Goal: Task Accomplishment & Management: Complete application form

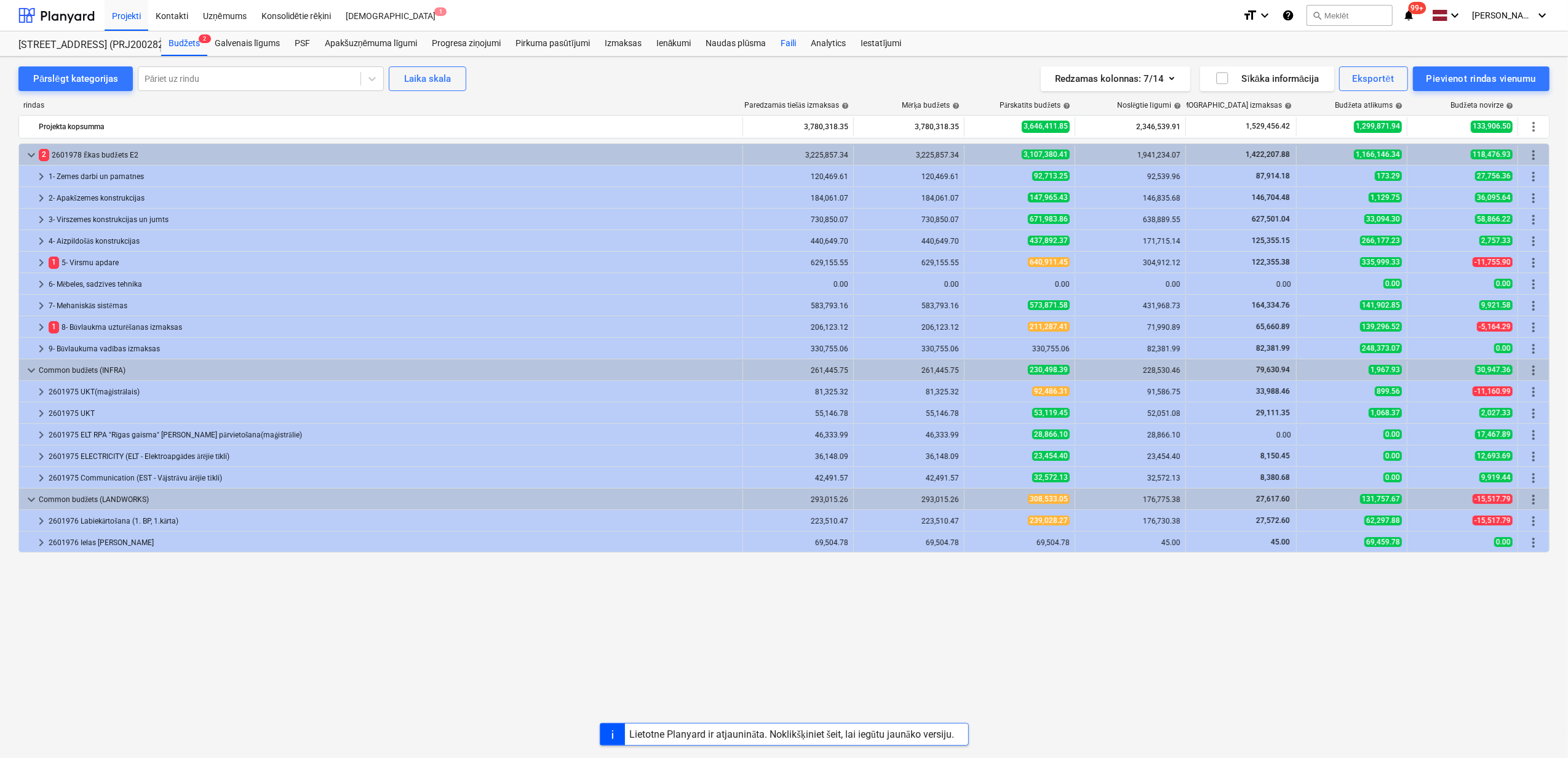
click at [783, 44] on div "Faili" at bounding box center [789, 43] width 30 height 25
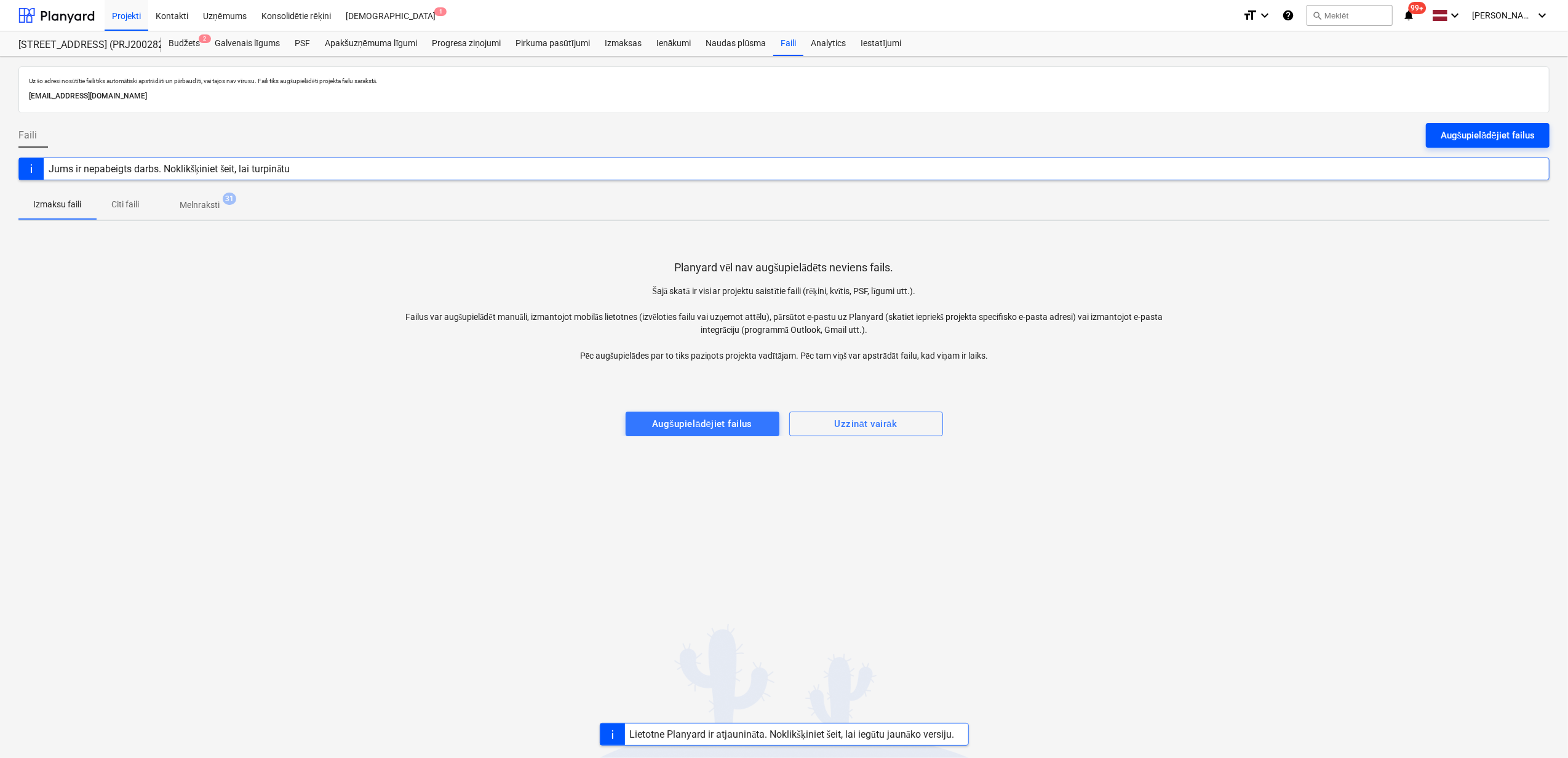
click at [1506, 139] on div "Augšupielādējiet failus" at bounding box center [1488, 135] width 94 height 16
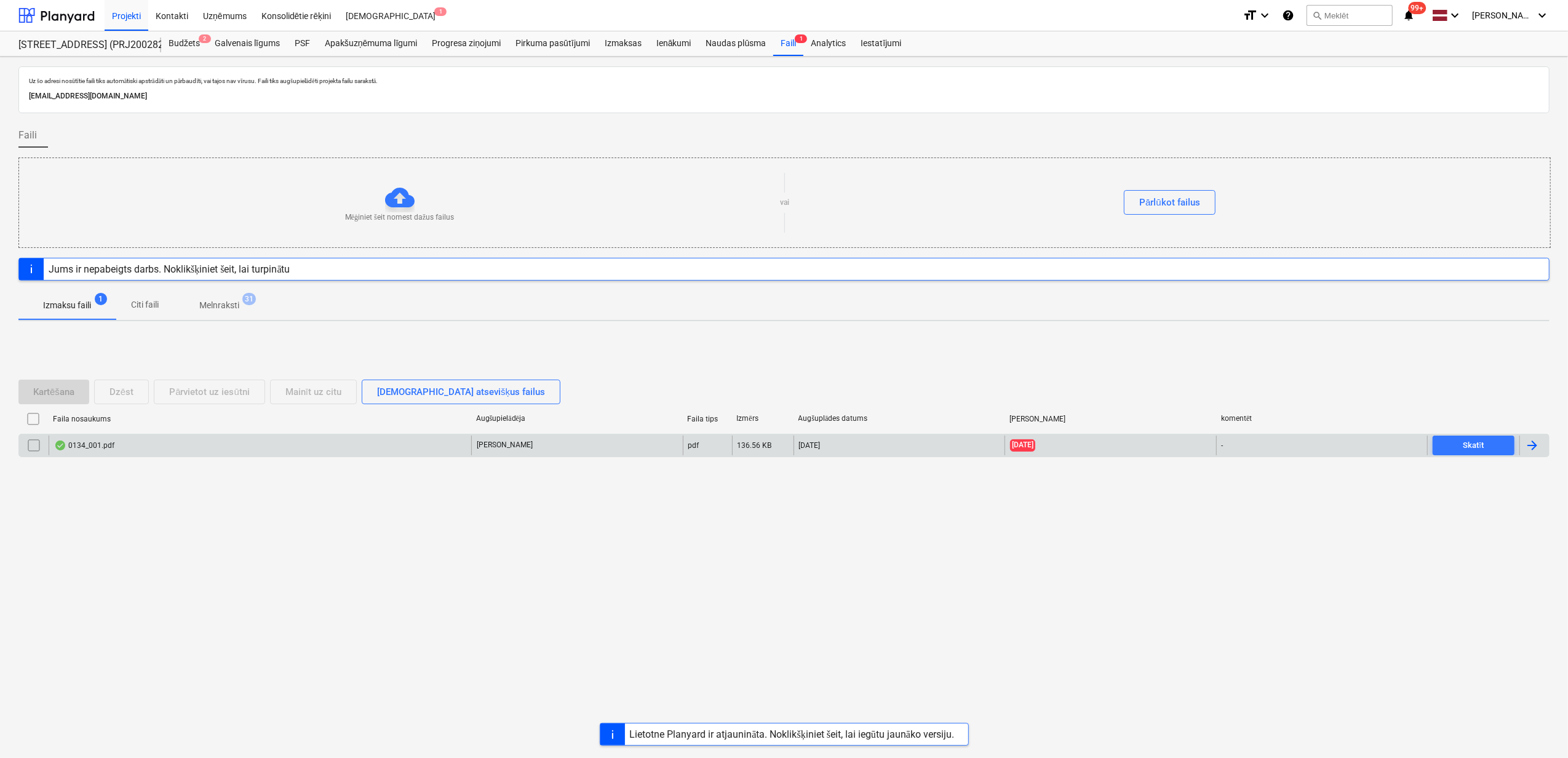
click at [291, 442] on div "0134_001.pdf" at bounding box center [259, 445] width 422 height 20
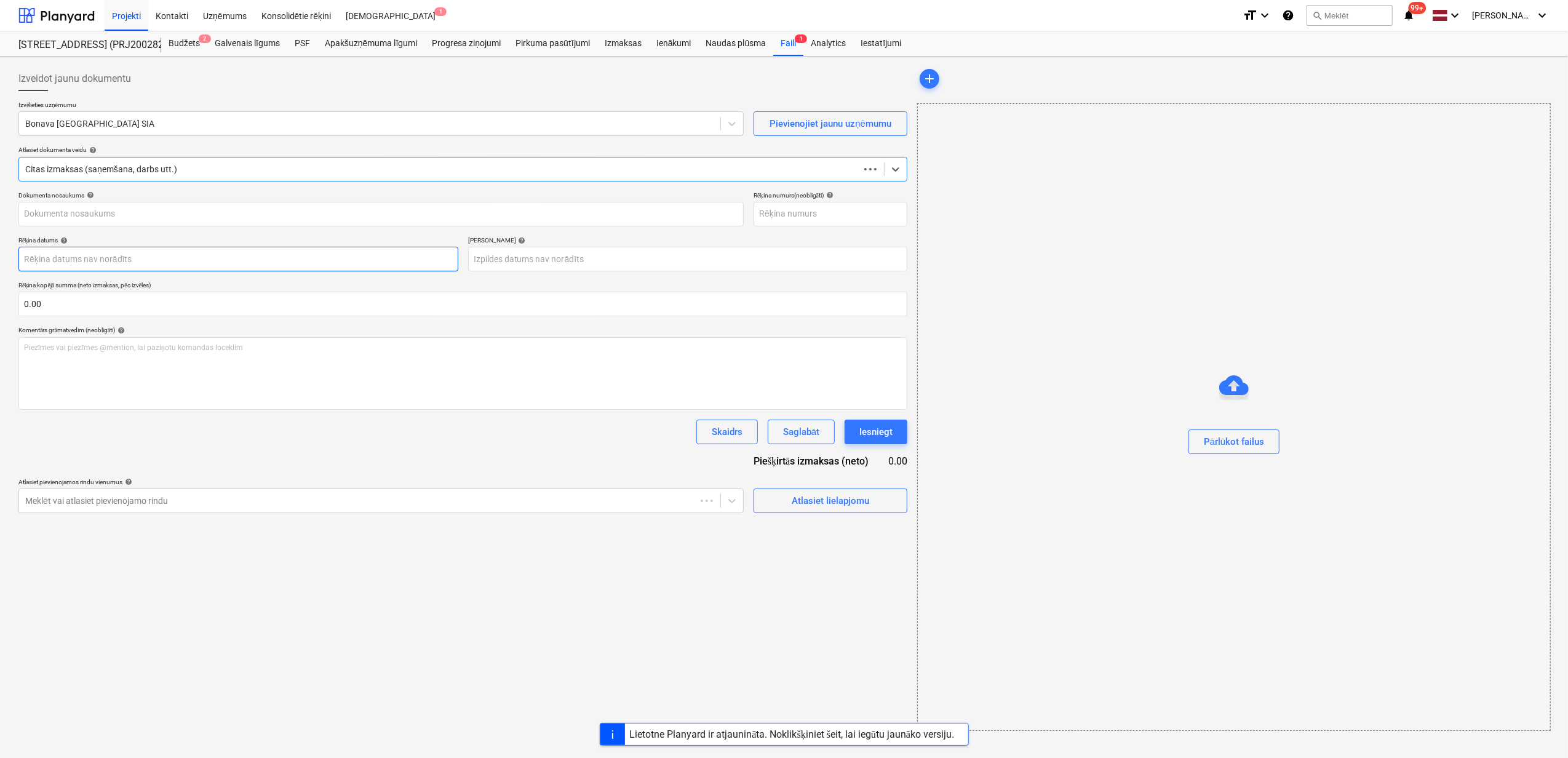
type input "RP00828054"
type input "[DATE]"
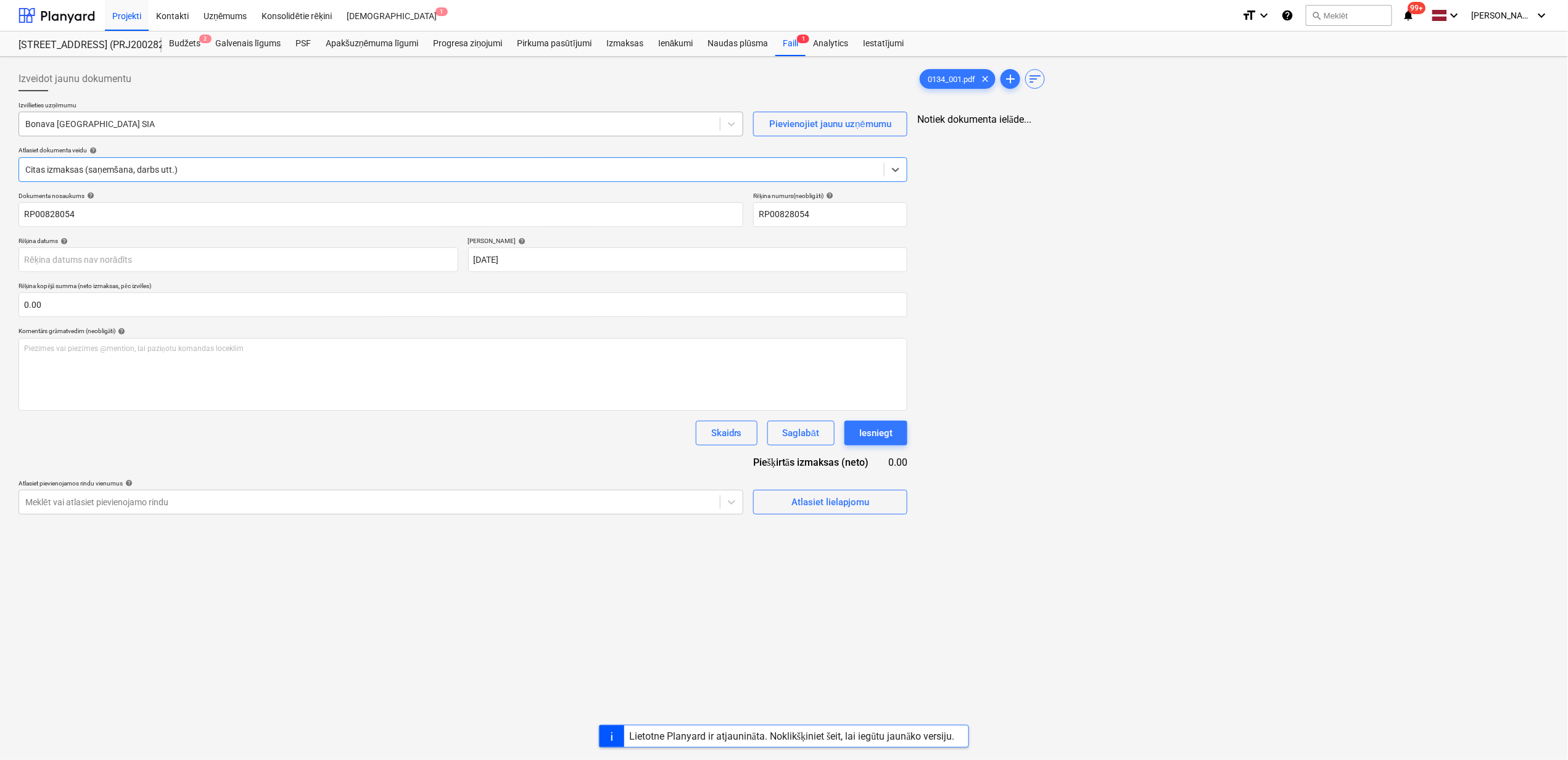
click at [176, 129] on div at bounding box center [369, 124] width 689 height 12
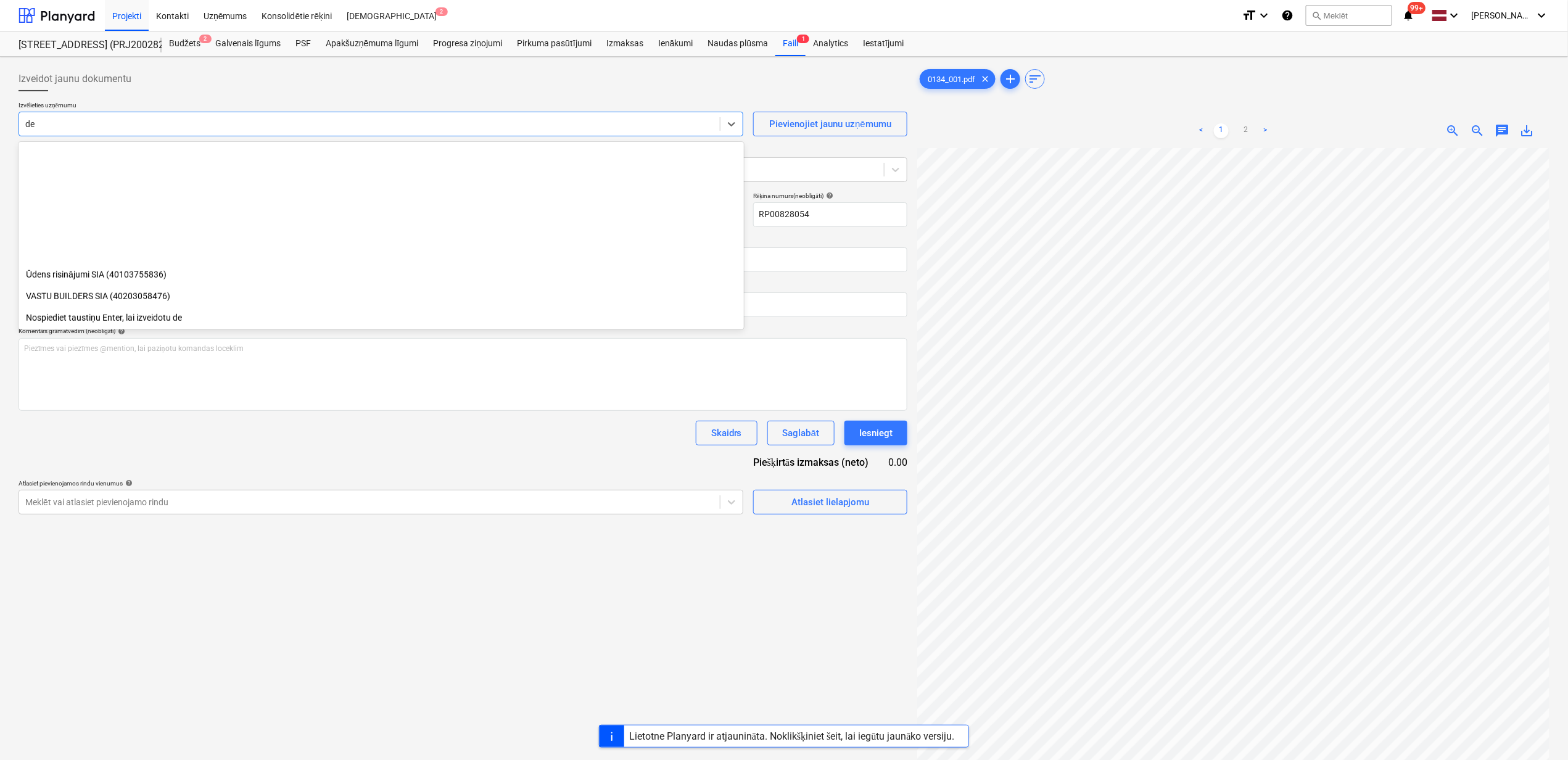
scroll to position [549, 0]
type input "depo"
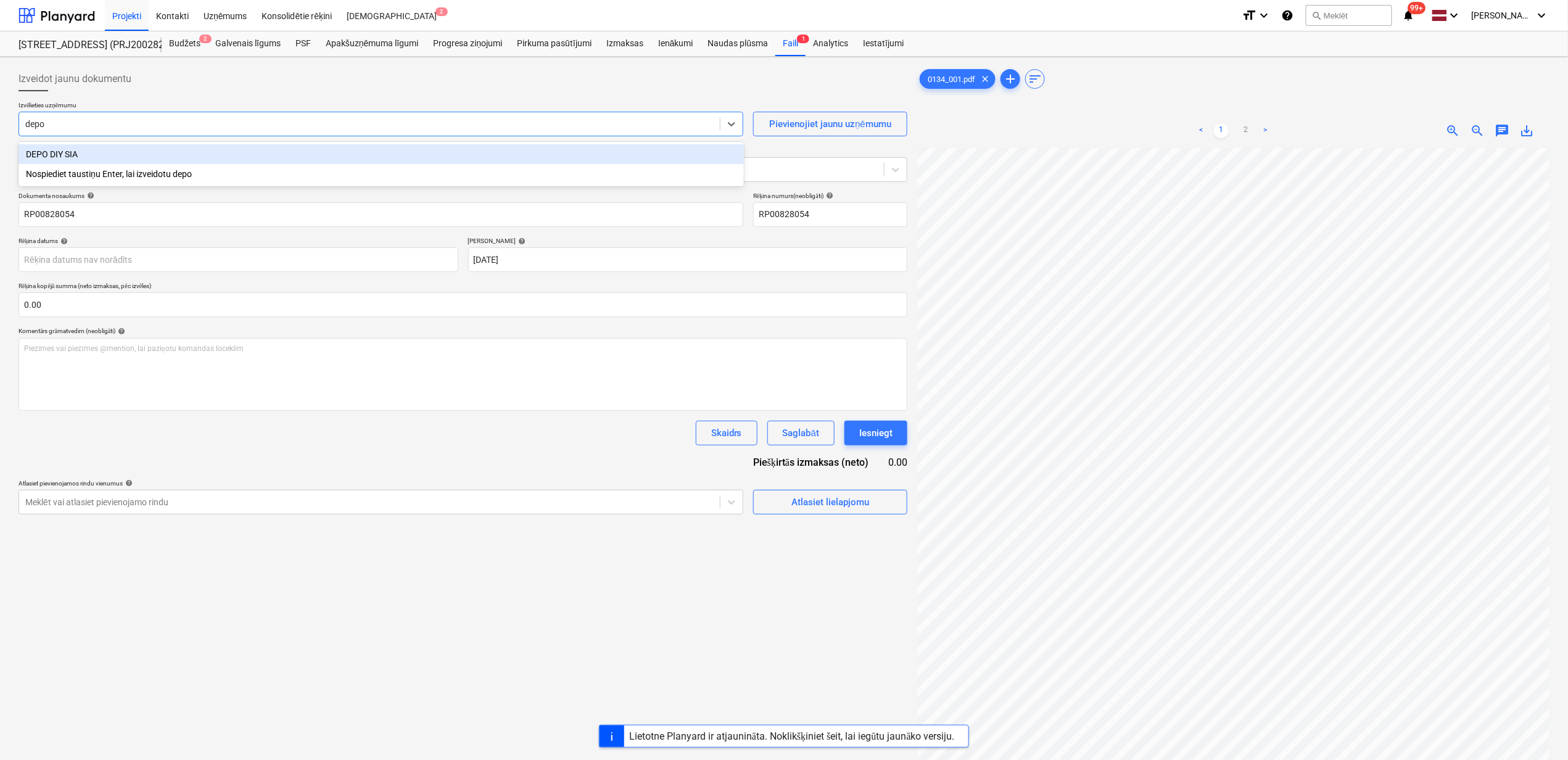
click at [191, 151] on div "DEPO DIY SIA" at bounding box center [381, 154] width 726 height 20
drag, startPoint x: -16, startPoint y: 210, endPoint x: -56, endPoint y: 208, distance: 40.0
click at [0, 208] on html "Projekti Kontakti Uzņēmums Konsolidētie rēķini Iesūtne 2 format_size keyboard_a…" at bounding box center [784, 380] width 1568 height 760
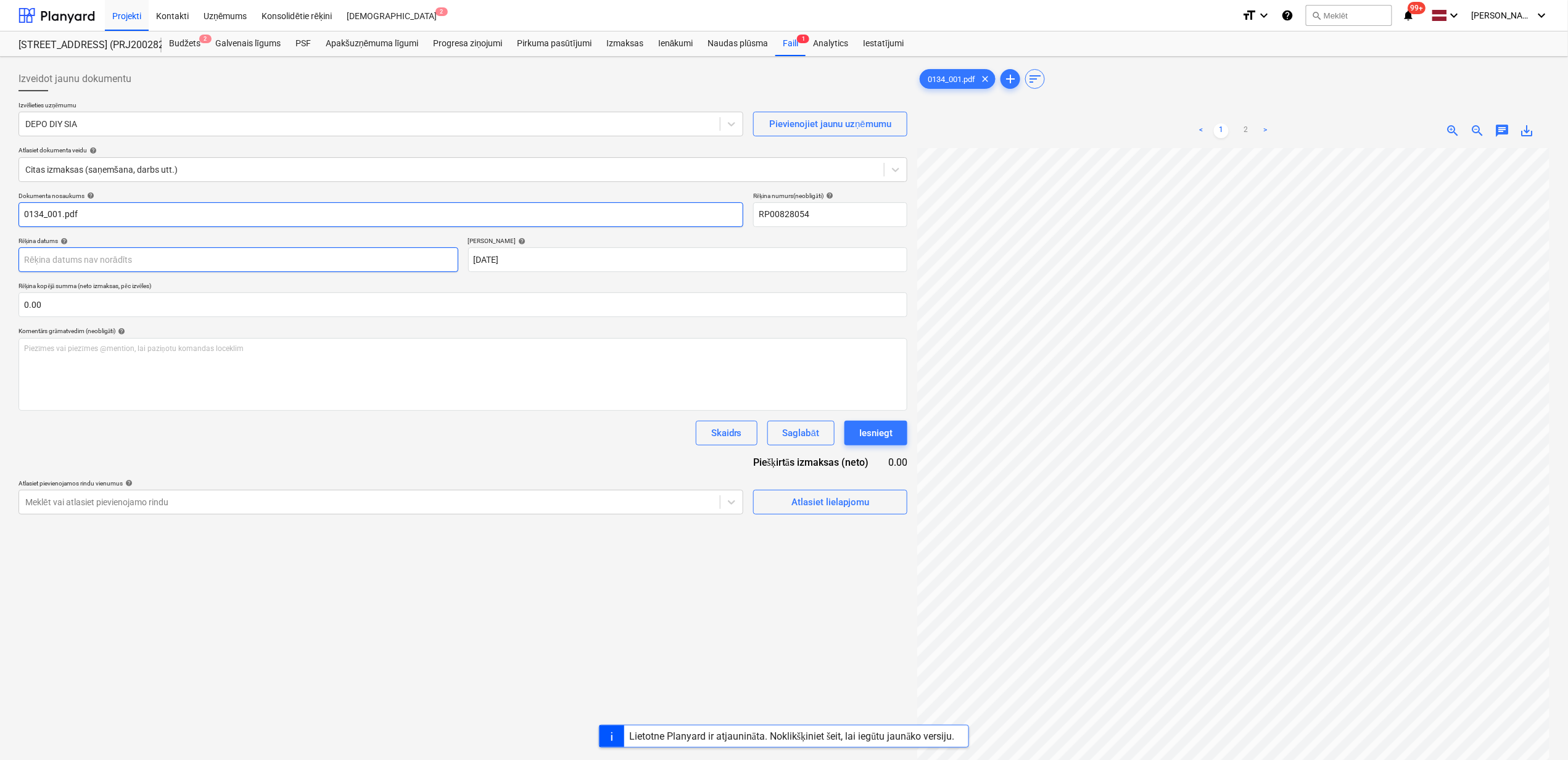
type input "0134_001.pdf"
click at [245, 267] on body "Projekti Kontakti Uzņēmums Konsolidētie rēķini Iesūtne 2 format_size keyboard_a…" at bounding box center [784, 380] width 1568 height 760
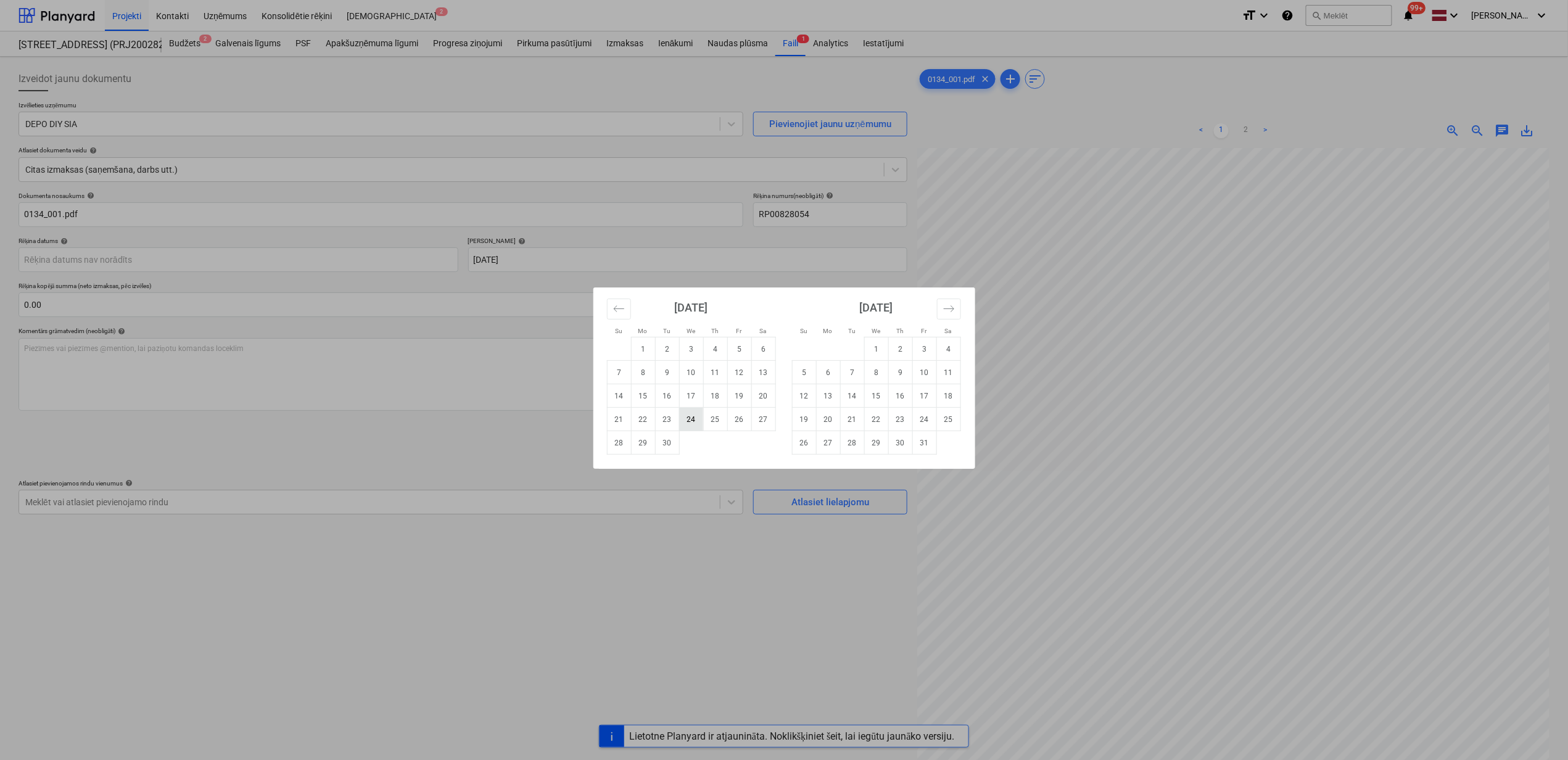
drag, startPoint x: 691, startPoint y: 419, endPoint x: 685, endPoint y: 423, distance: 7.2
click at [690, 419] on td "24" at bounding box center [691, 419] width 24 height 24
type input "[DATE]"
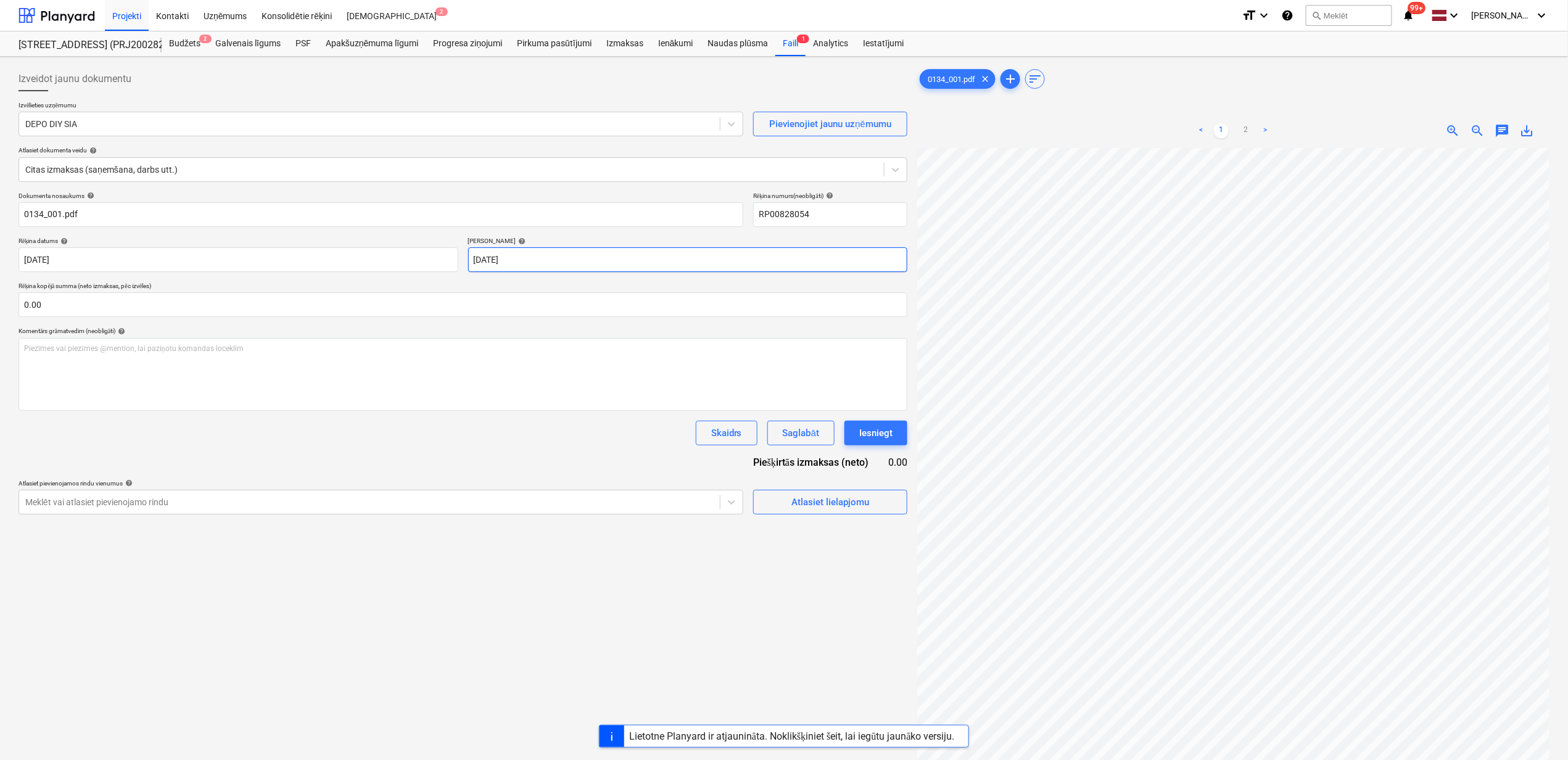
click at [614, 260] on body "Projekti Kontakti Uzņēmums Konsolidētie rēķini Iesūtne 2 format_size keyboard_a…" at bounding box center [784, 380] width 1568 height 760
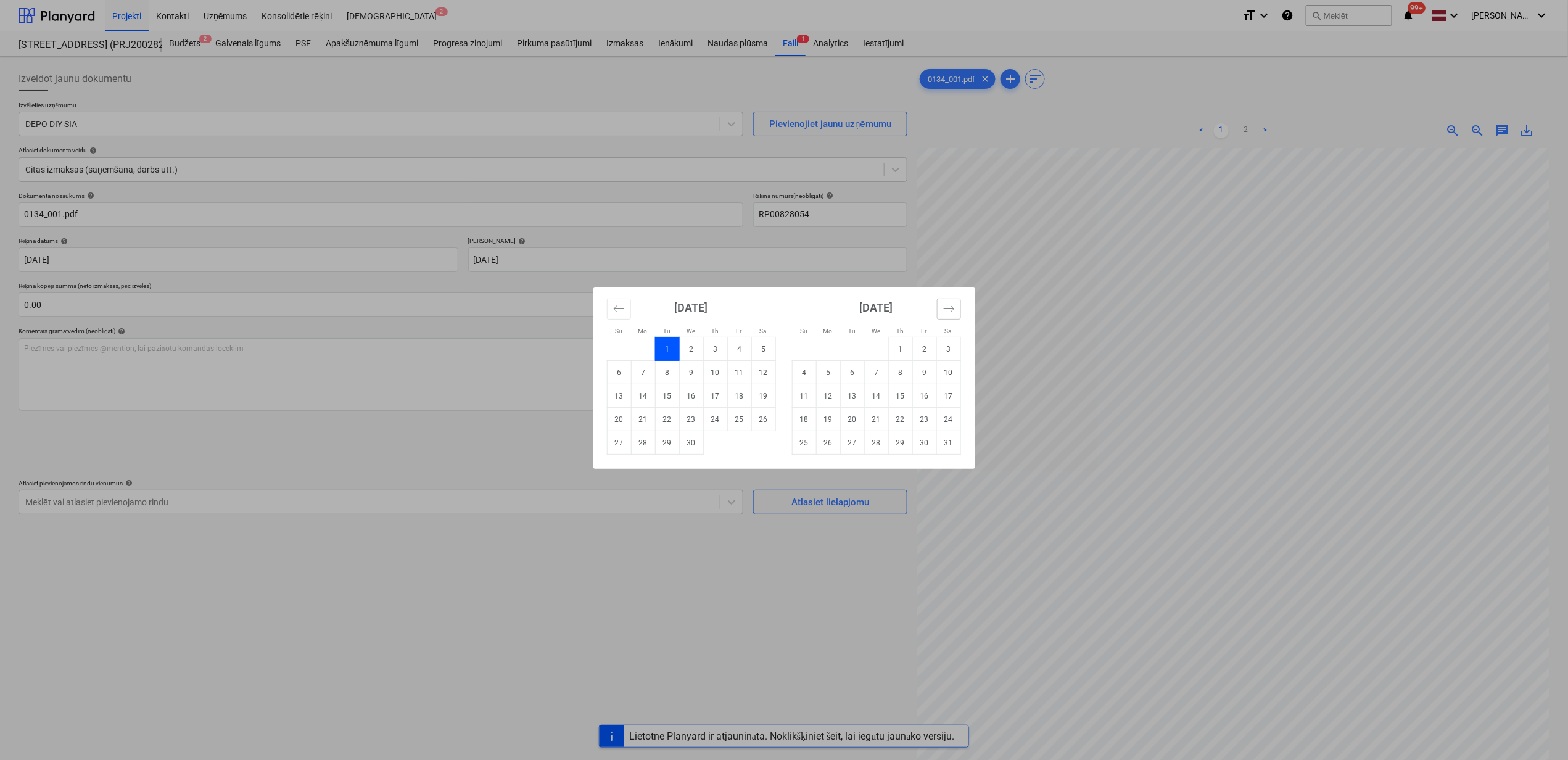
click at [953, 306] on icon "Move forward to switch to the next month." at bounding box center [949, 309] width 11 height 11
click at [952, 306] on icon "Move forward to switch to the next month." at bounding box center [949, 309] width 11 height 11
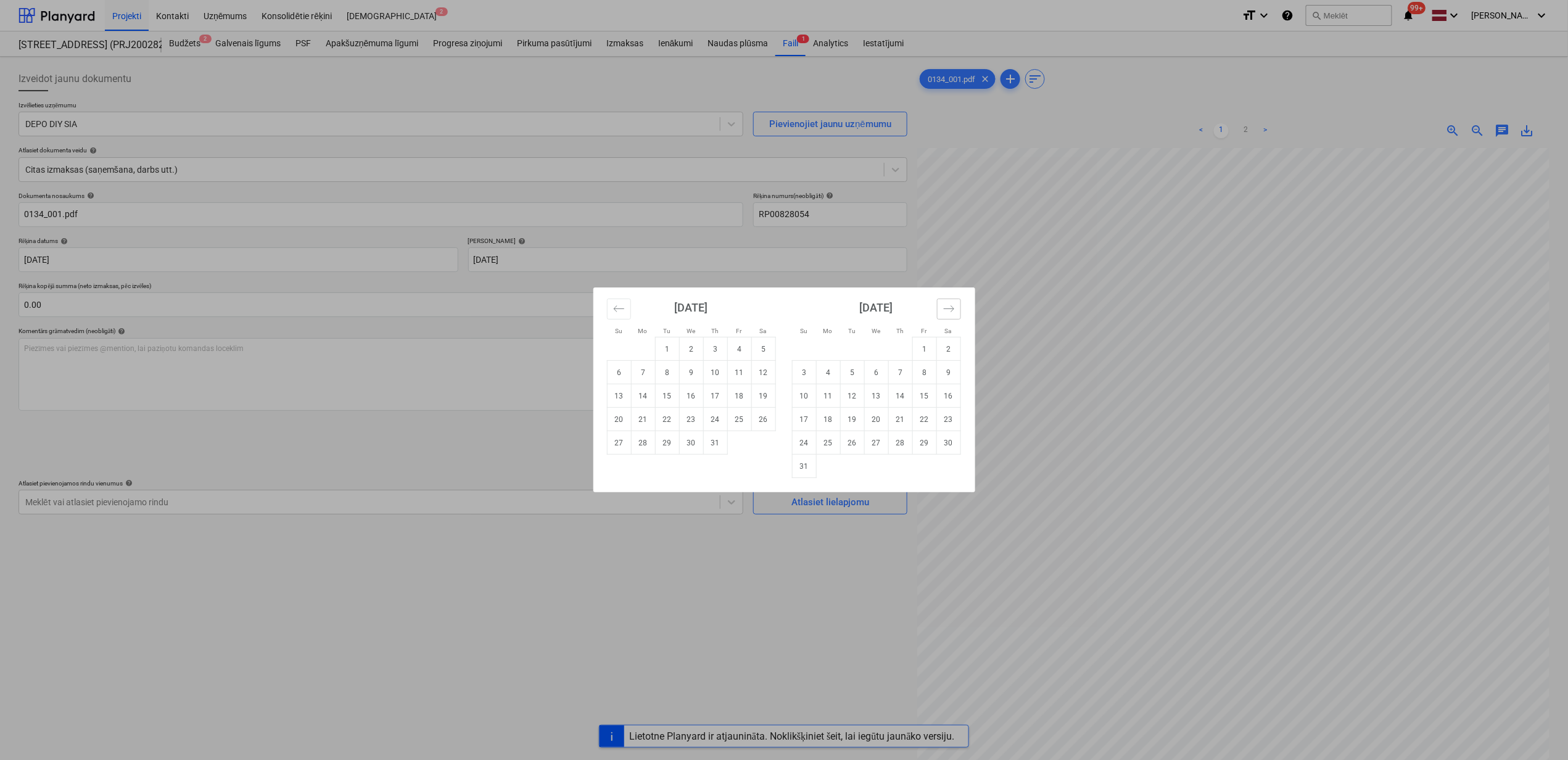
click at [952, 306] on icon "Move forward to switch to the next month." at bounding box center [949, 309] width 11 height 11
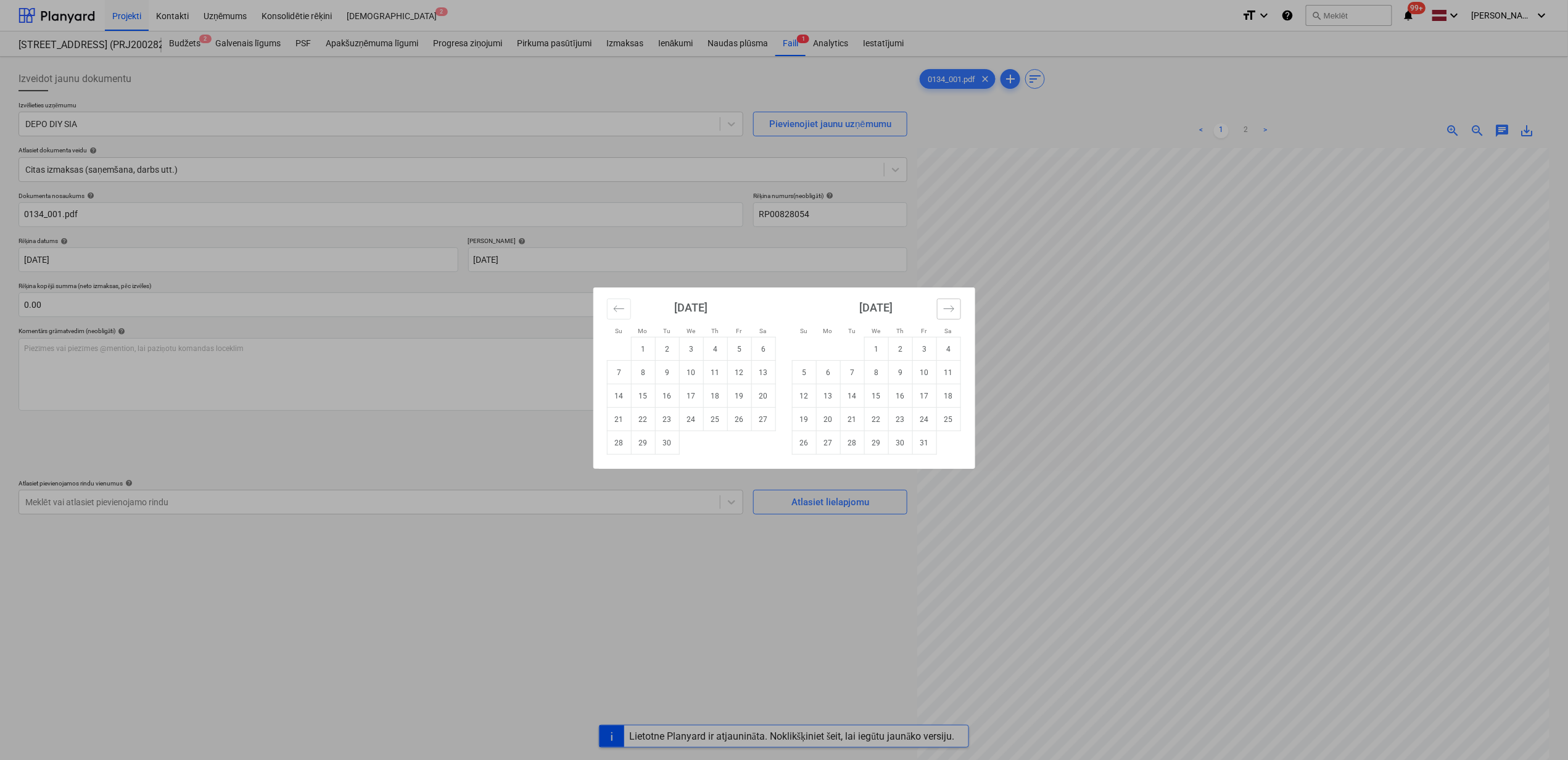
click at [952, 306] on icon "Move forward to switch to the next month." at bounding box center [949, 309] width 11 height 11
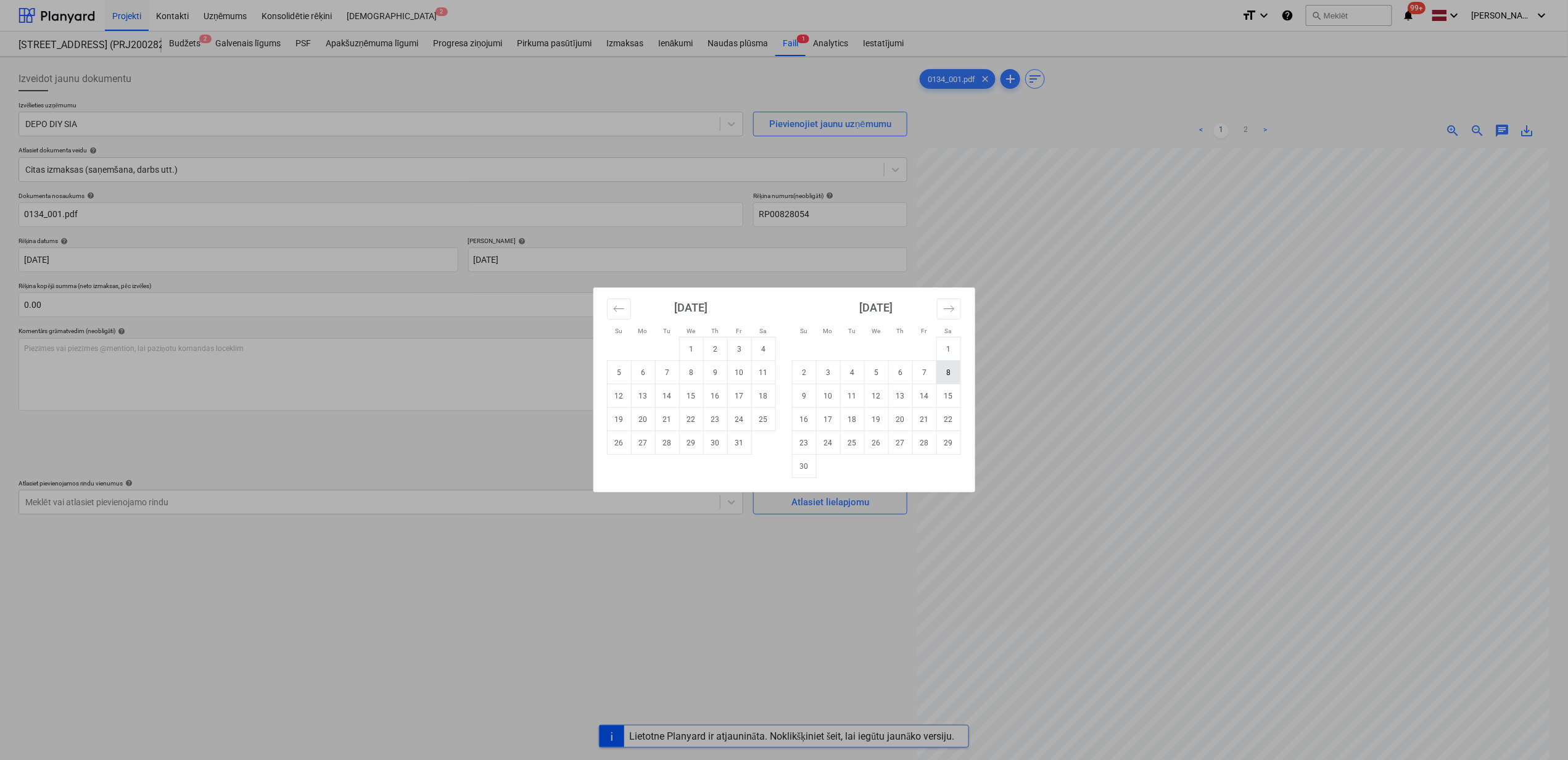
click at [941, 374] on td "8" at bounding box center [949, 372] width 24 height 24
type input "[DATE]"
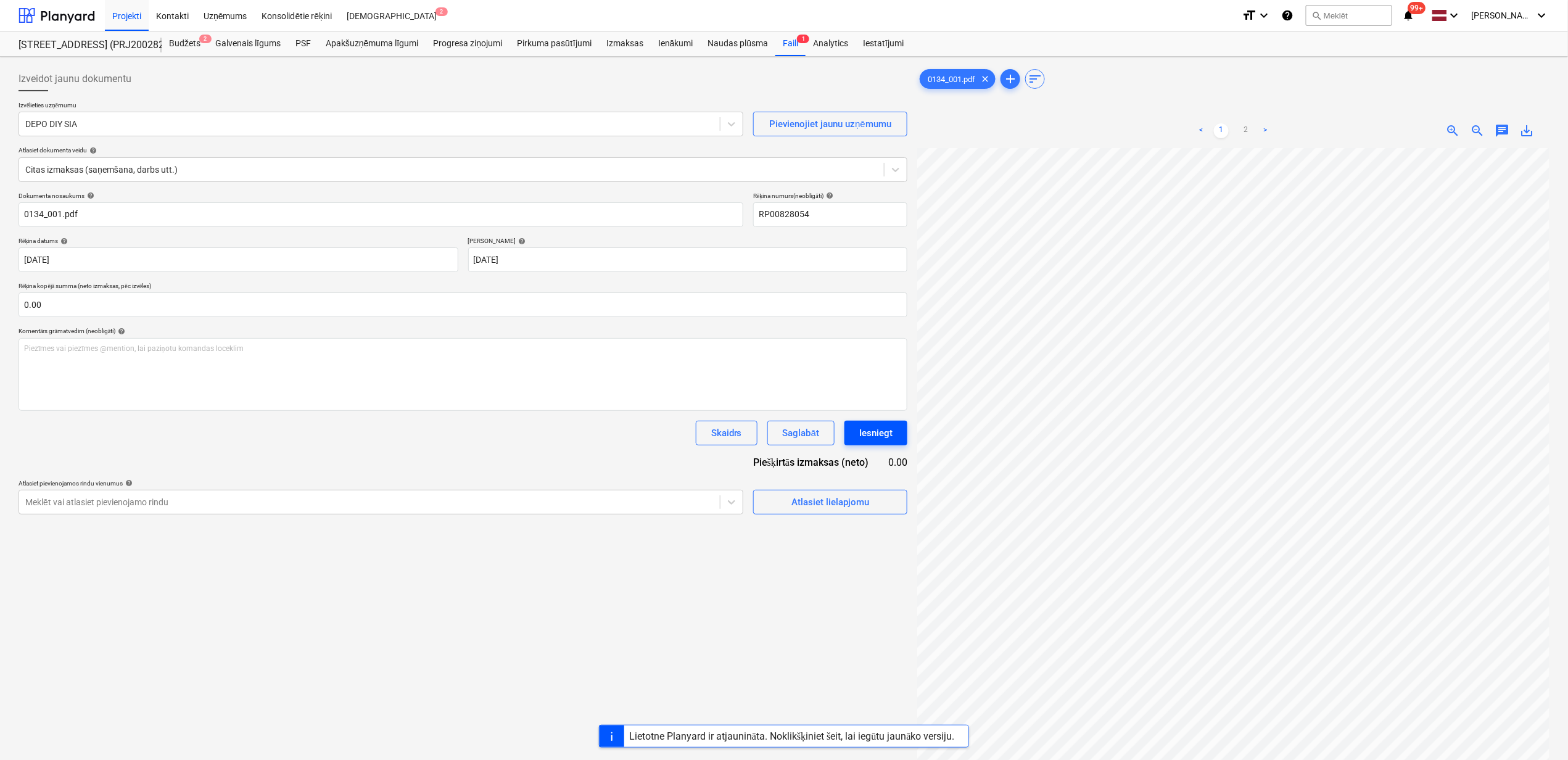
scroll to position [191, 0]
click at [1247, 129] on link "2" at bounding box center [1246, 131] width 15 height 15
drag, startPoint x: 55, startPoint y: 304, endPoint x: 71, endPoint y: 343, distance: 42.2
click at [54, 304] on input "text" at bounding box center [463, 304] width 889 height 25
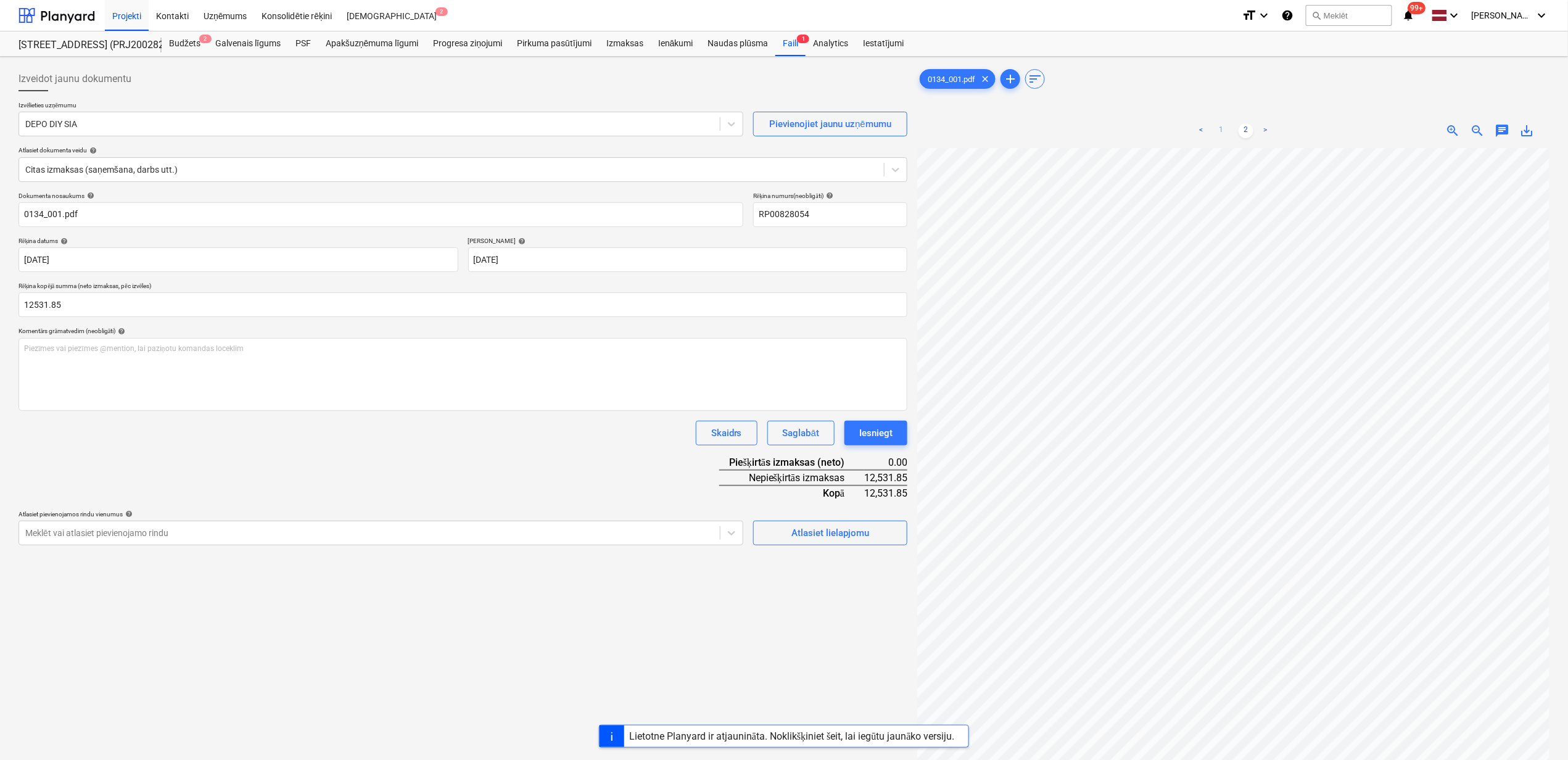
type input "12,531.85"
click at [1218, 126] on link "1" at bounding box center [1222, 131] width 15 height 15
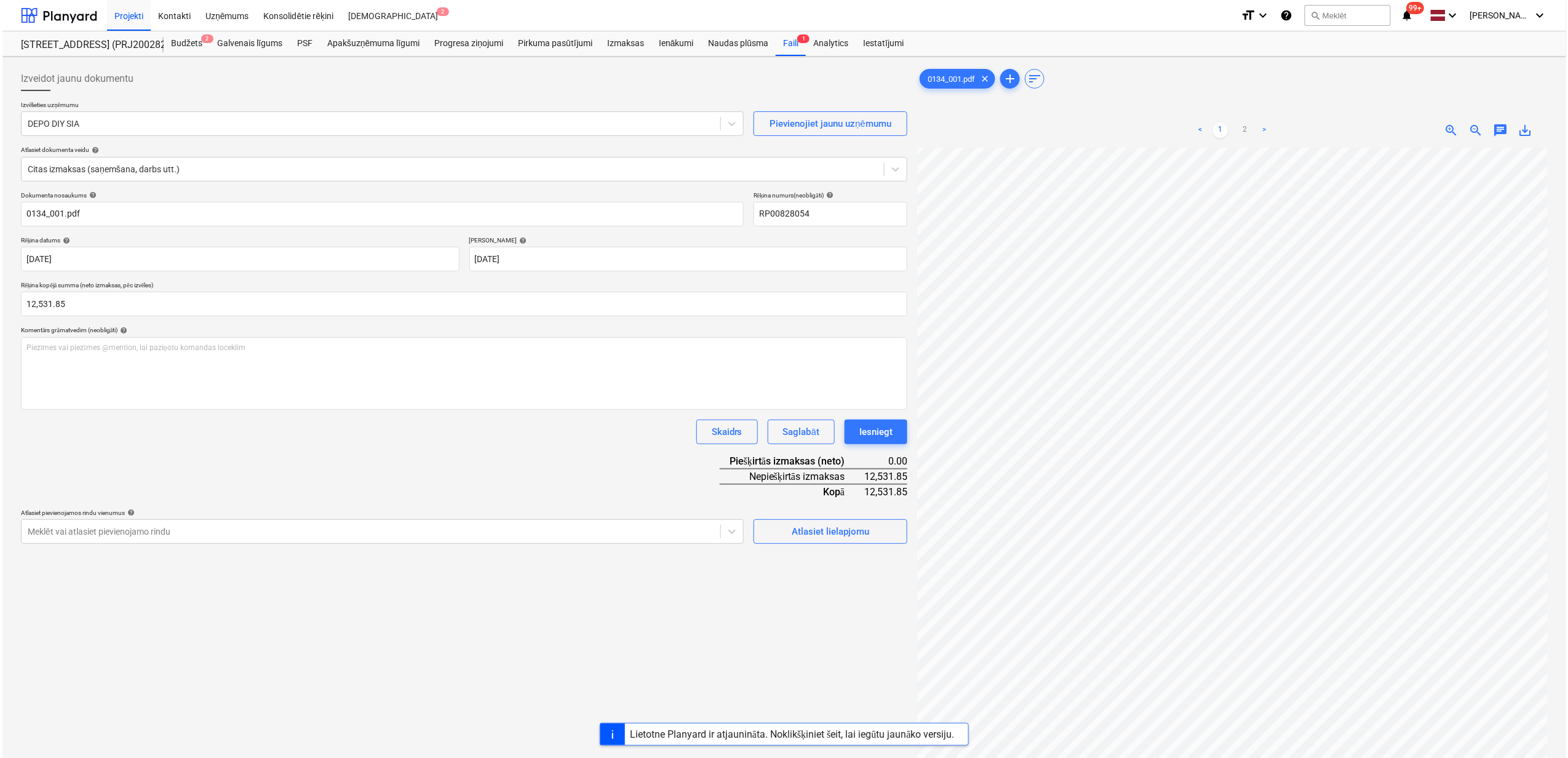
scroll to position [164, 0]
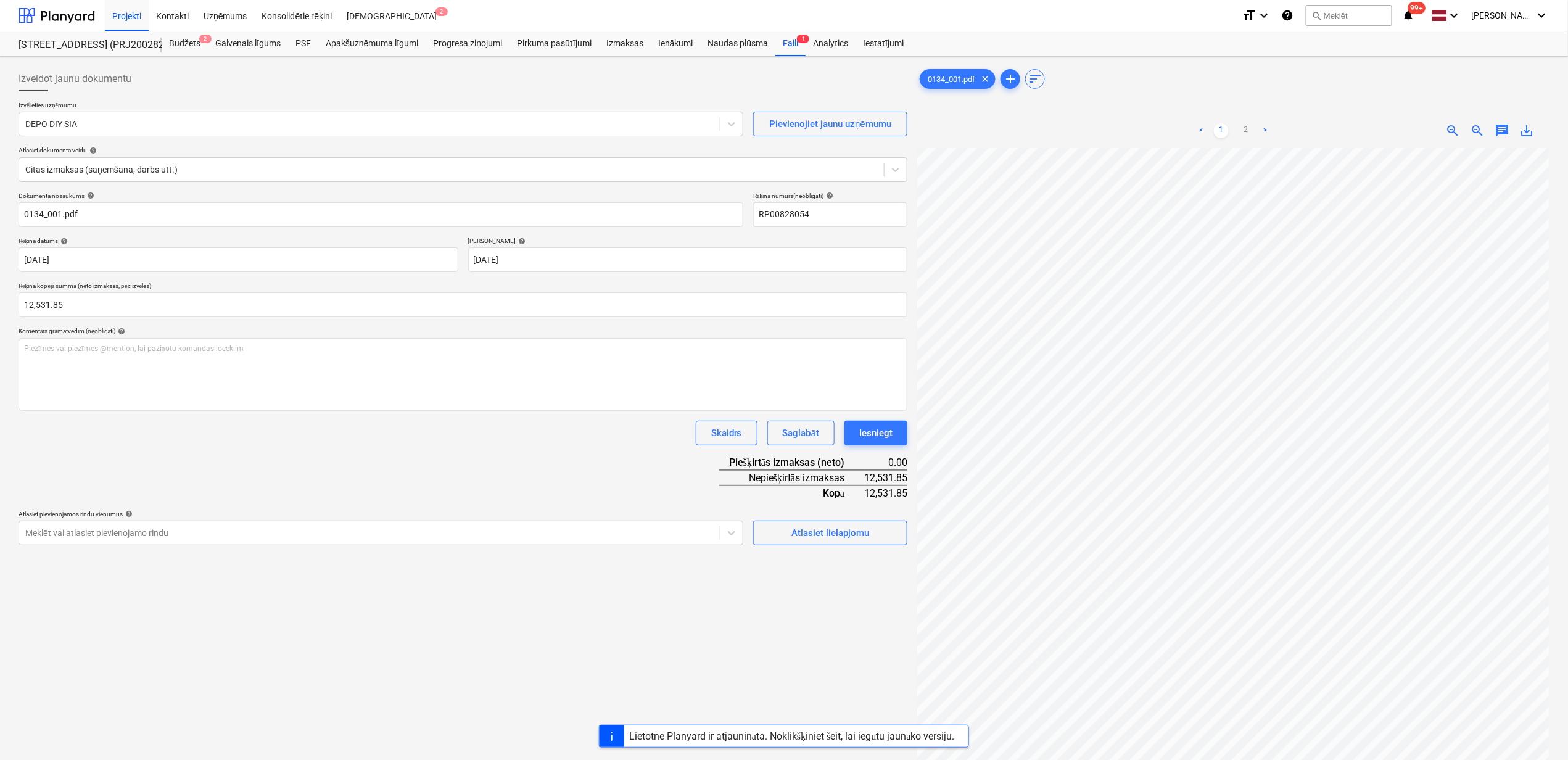
click at [807, 549] on div "Izveidot jaunu dokumentu Izvēlieties uzņēmumu DEPO DIY SIA Pievienojiet jaunu u…" at bounding box center [463, 469] width 899 height 816
click at [809, 539] on div "Atlasiet lielapjomu" at bounding box center [830, 533] width 78 height 16
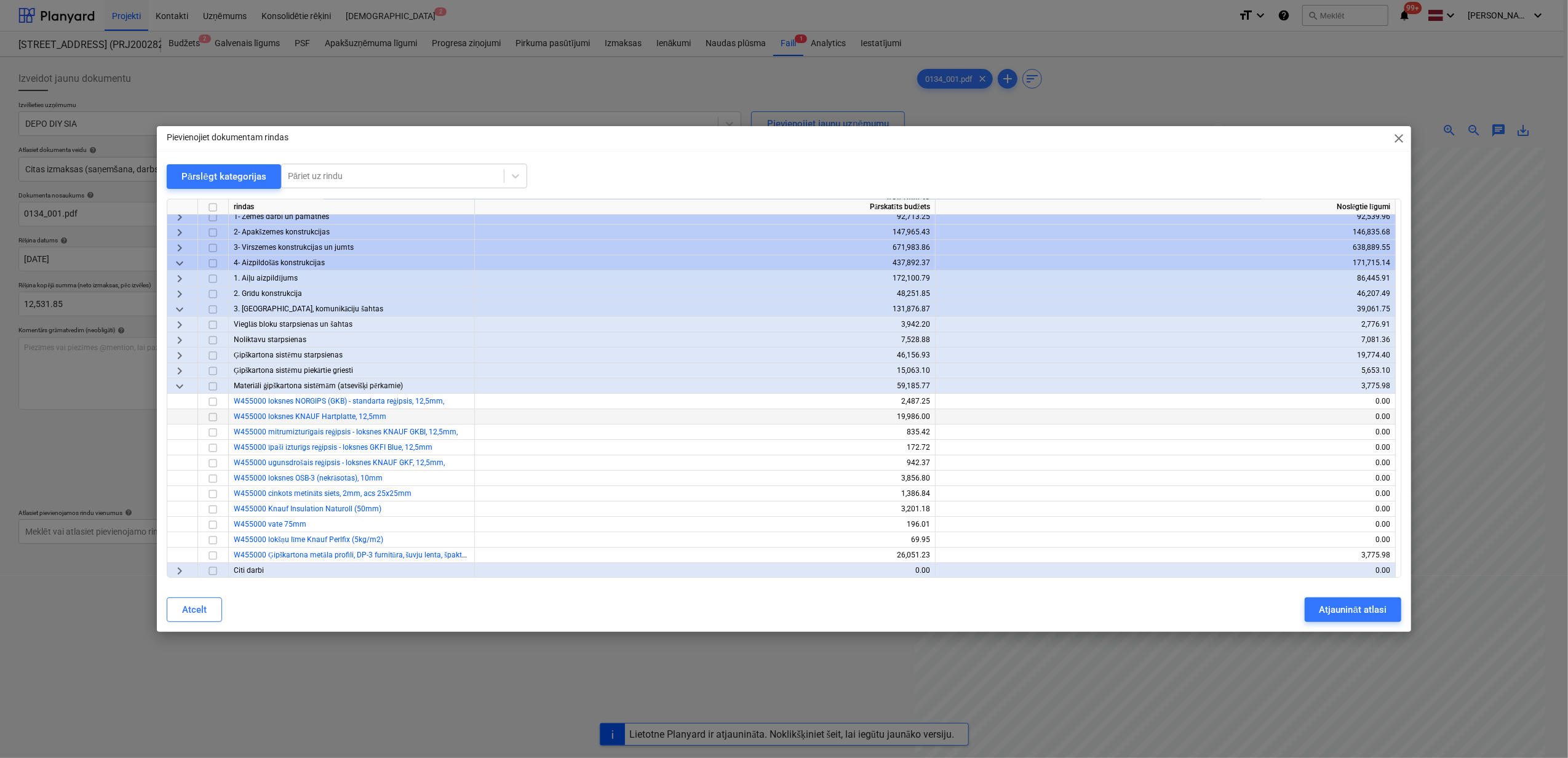
scroll to position [82, 0]
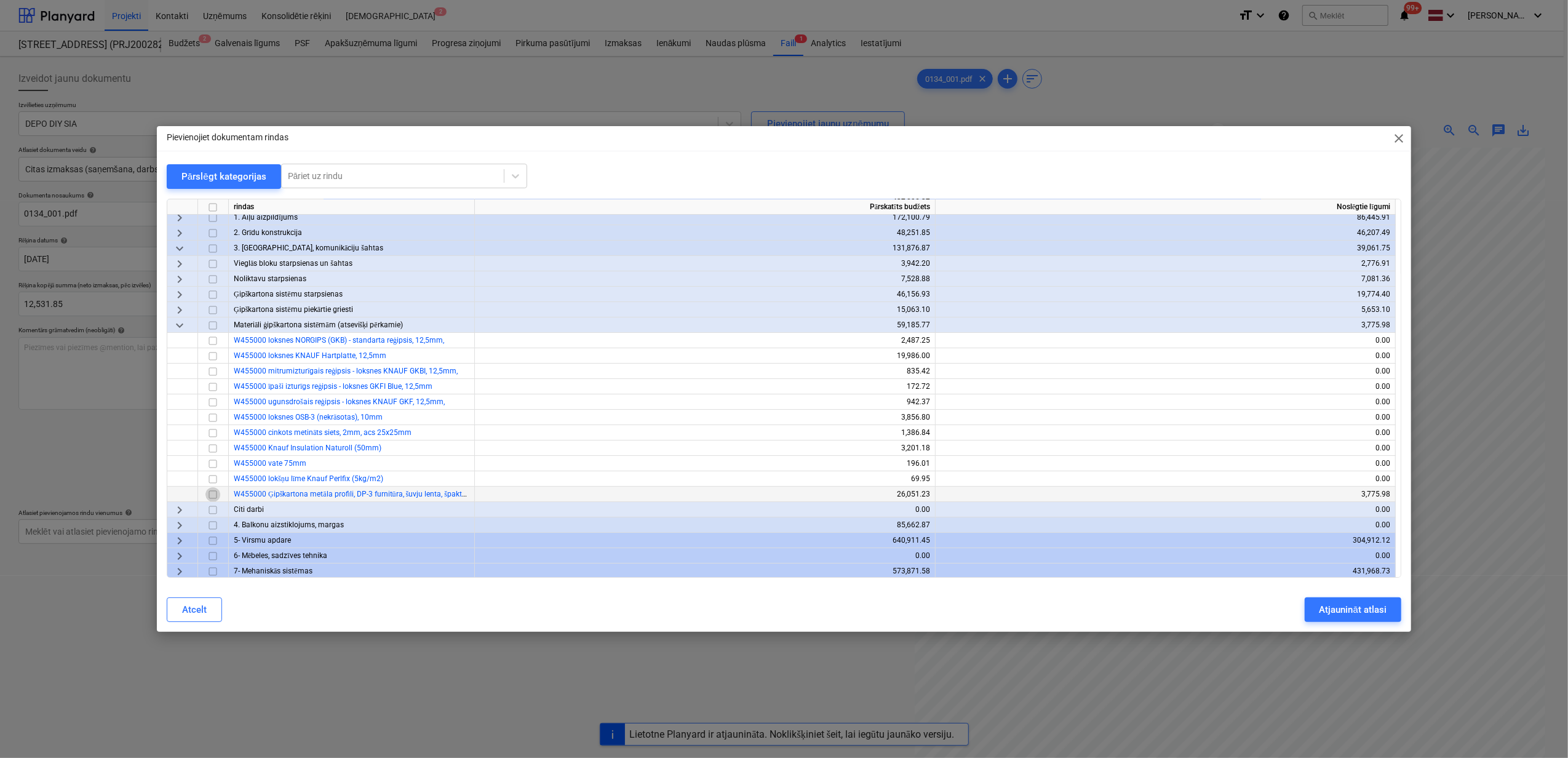
click at [214, 494] on input "checkbox" at bounding box center [212, 494] width 15 height 15
click at [214, 398] on input "checkbox" at bounding box center [212, 402] width 15 height 15
click at [214, 383] on input "checkbox" at bounding box center [212, 387] width 15 height 15
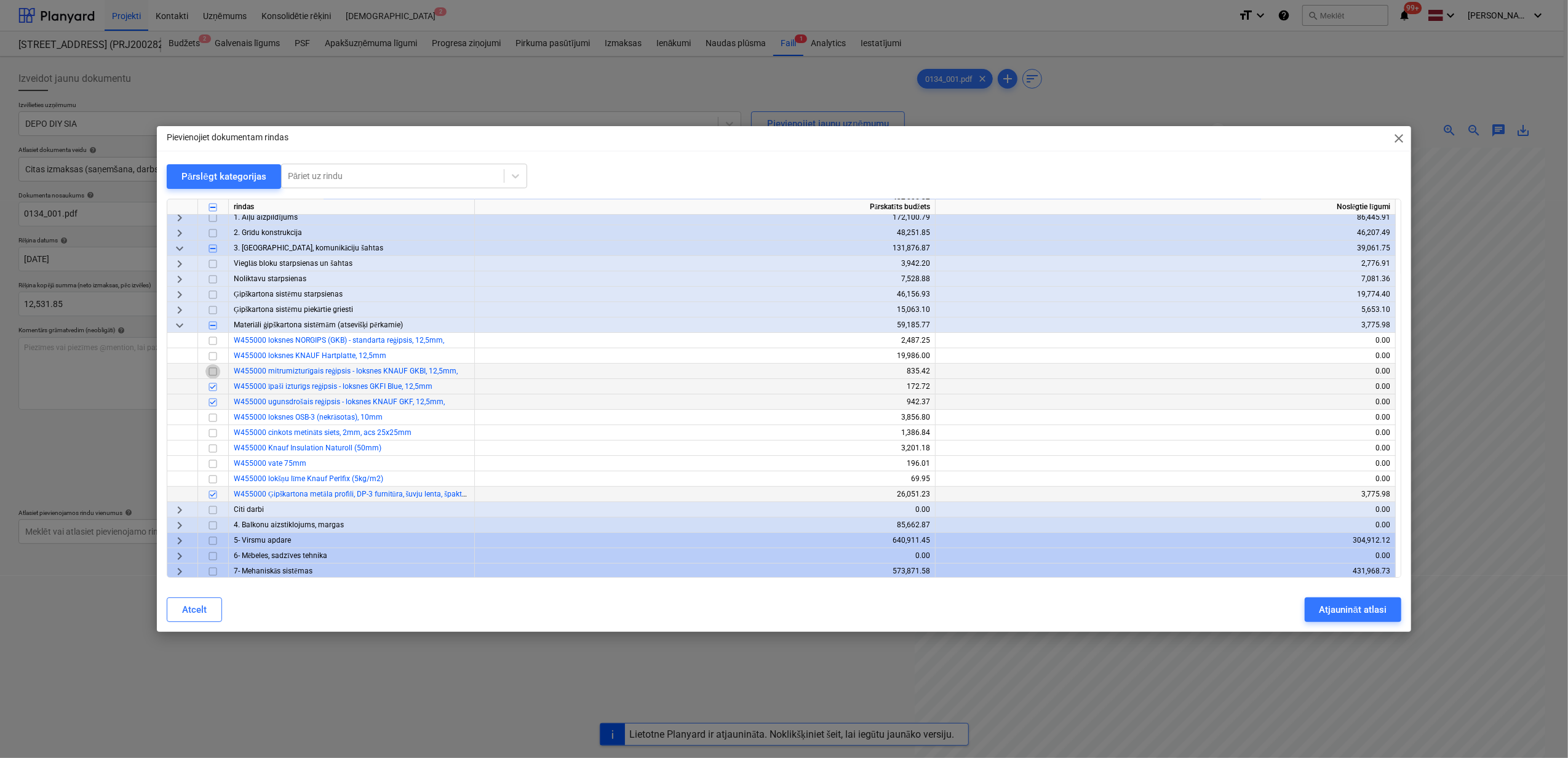
click at [214, 367] on input "checkbox" at bounding box center [212, 371] width 15 height 15
click at [207, 353] on input "checkbox" at bounding box center [212, 356] width 15 height 15
click at [214, 338] on input "checkbox" at bounding box center [212, 341] width 15 height 15
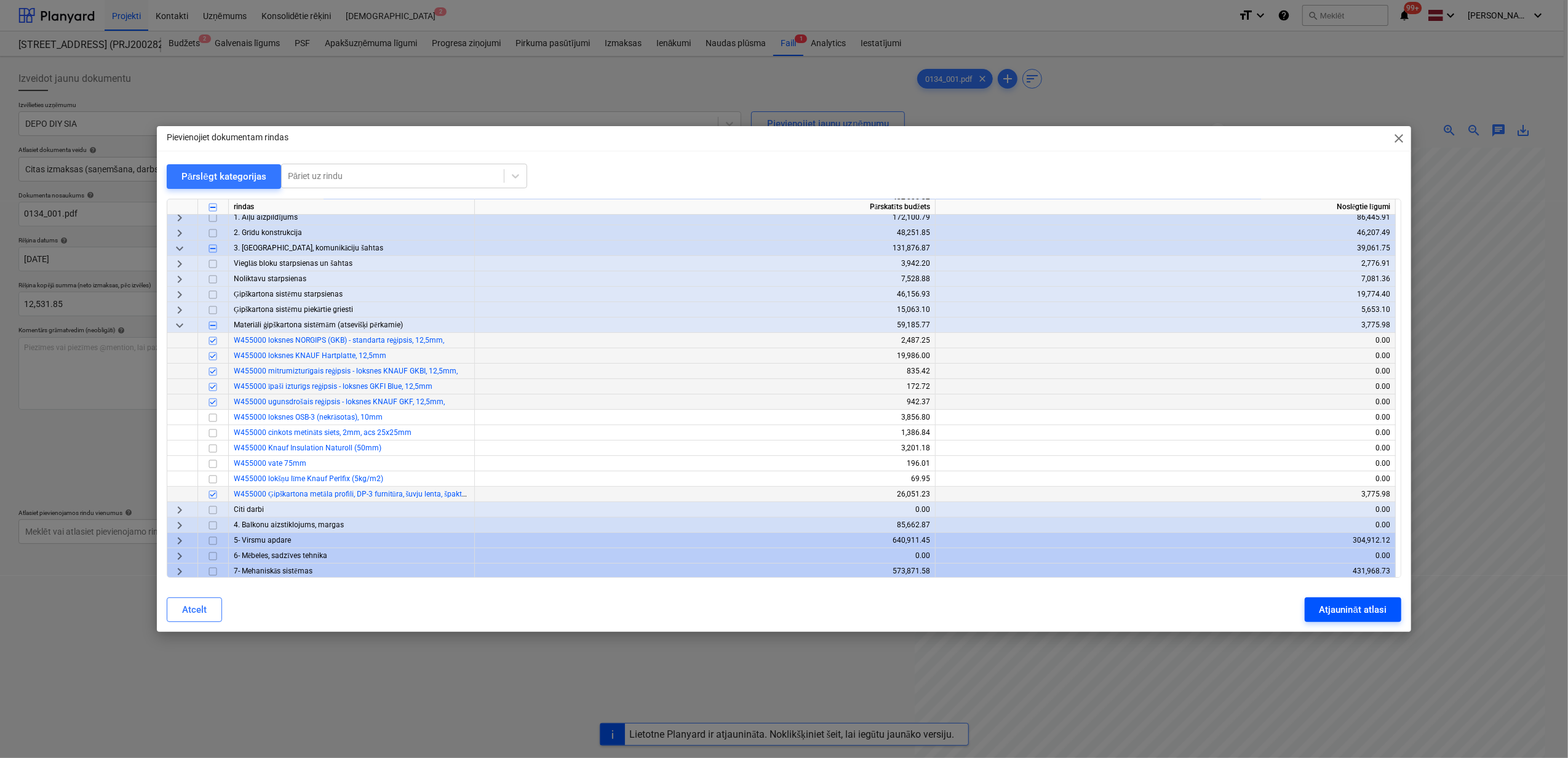
click at [1350, 604] on div "Atjaunināt atlasi" at bounding box center [1354, 610] width 67 height 16
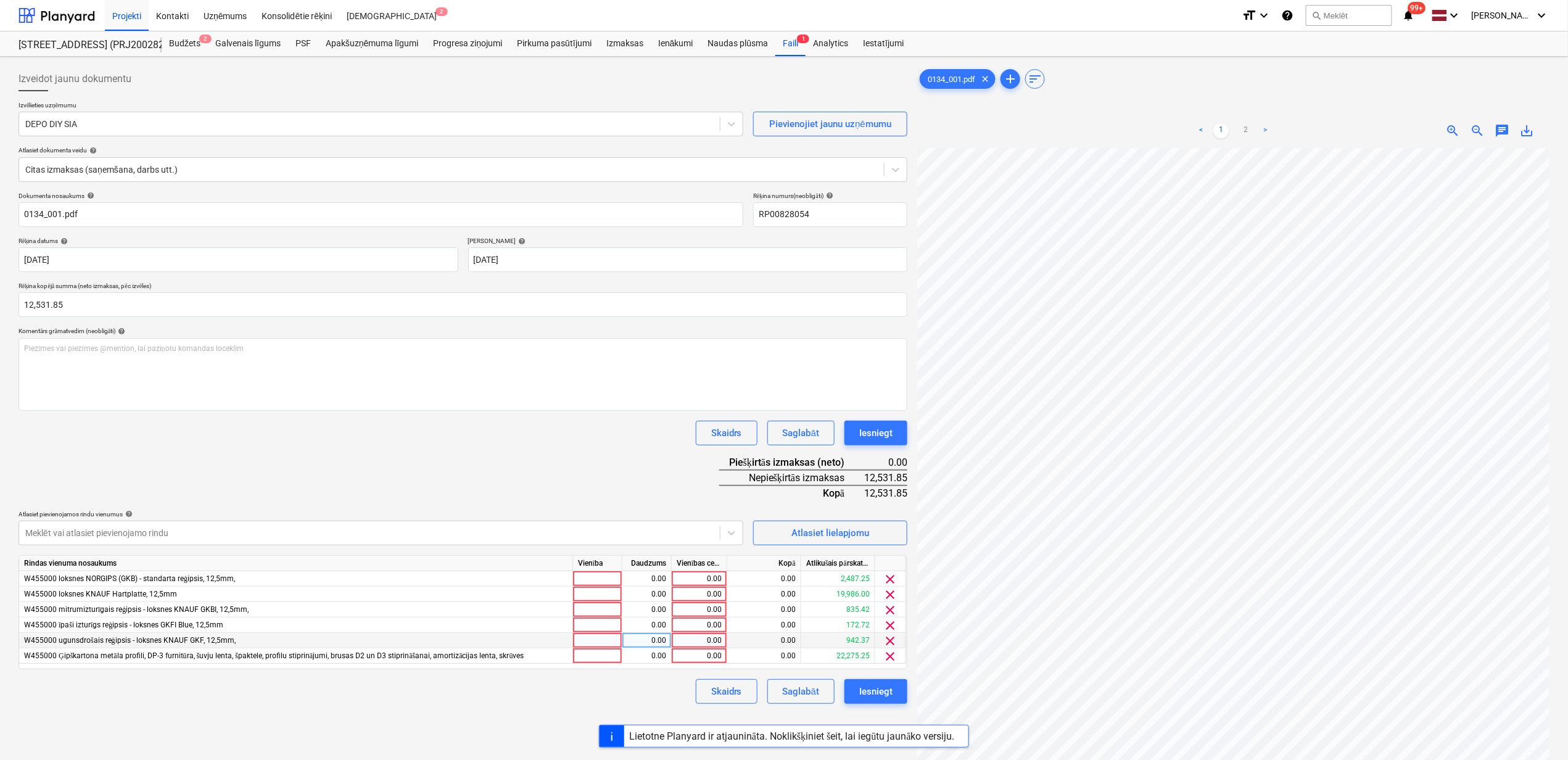
click at [696, 643] on div "0.00" at bounding box center [699, 641] width 45 height 16
type input "127.41"
click at [407, 726] on div "Lietotne Planyard ir atjaunināta. Noklikšķiniet šeit, lai iegūtu jaunāko versij…" at bounding box center [784, 736] width 1568 height 23
click at [706, 625] on div "0.00" at bounding box center [699, 626] width 45 height 16
type input "44.41"
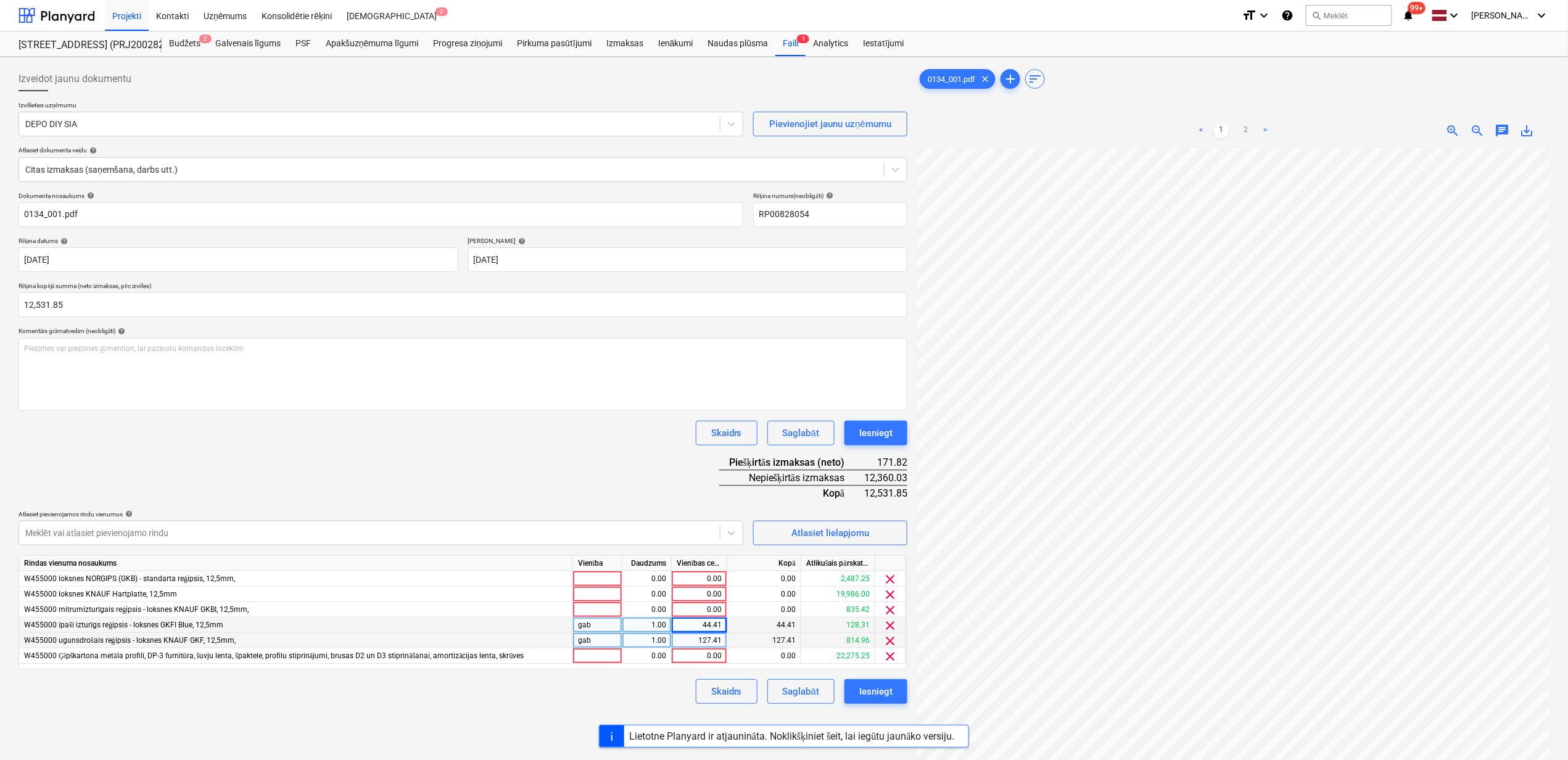
click at [419, 481] on div "Dokumenta nosaukums help 0134_001.pdf Rēķina numurs (neobligāti) help RP0082805…" at bounding box center [463, 448] width 889 height 512
click at [702, 611] on div "0.00" at bounding box center [699, 610] width 45 height 16
type input "0"
type input "203.85"
click at [584, 472] on div "Dokumenta nosaukums help 0134_001.pdf Rēķina numurs (neobligāti) help RP0082805…" at bounding box center [463, 448] width 889 height 512
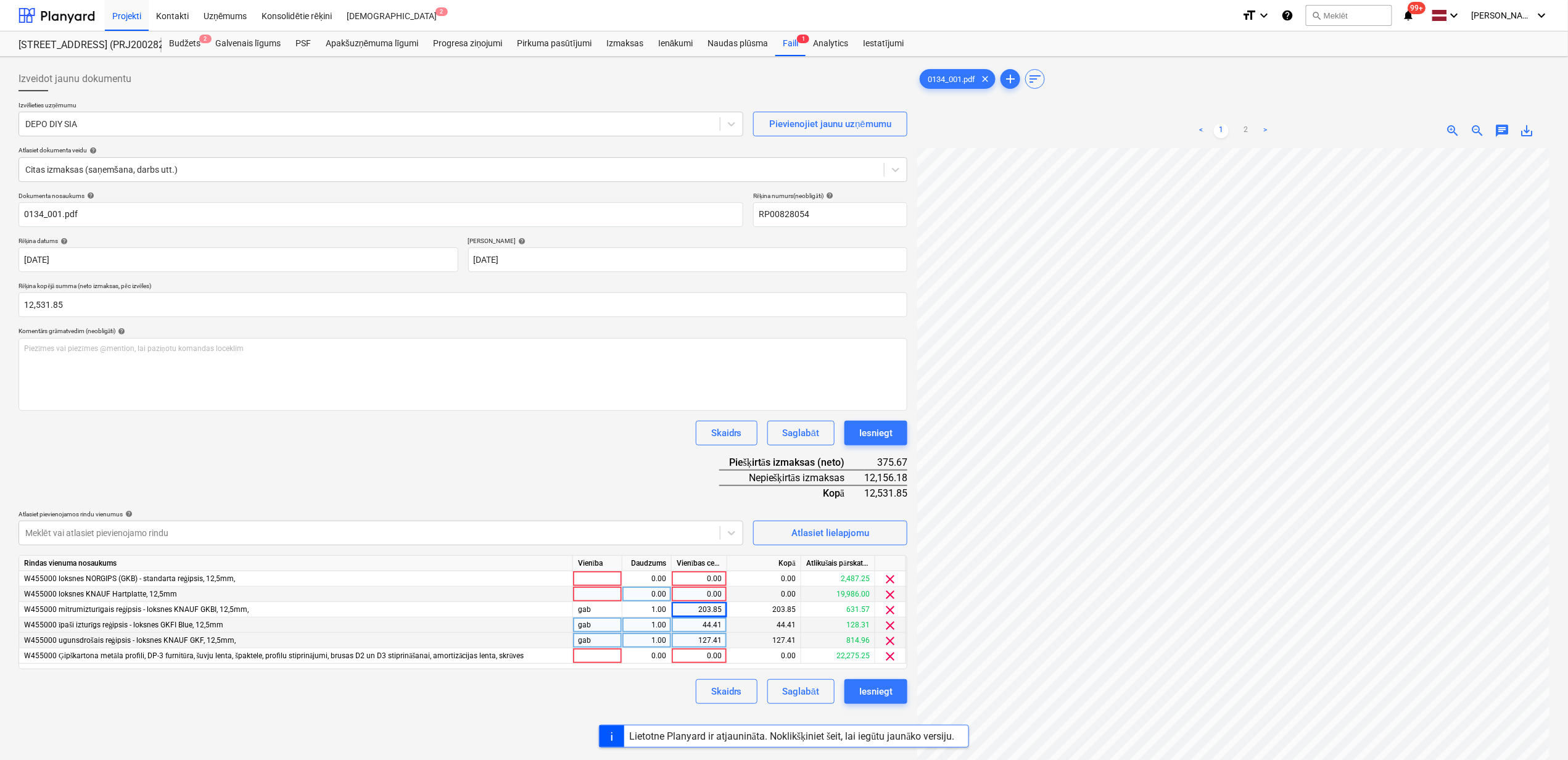
click at [686, 597] on div "0.00" at bounding box center [699, 594] width 45 height 16
type input "5319.54"
click at [617, 475] on div "Dokumenta nosaukums help 0134_001.pdf Rēķina numurs (neobligāti) help RP0082805…" at bounding box center [463, 448] width 889 height 512
click at [706, 576] on div "0.00" at bounding box center [699, 579] width 45 height 16
type input "555.09"
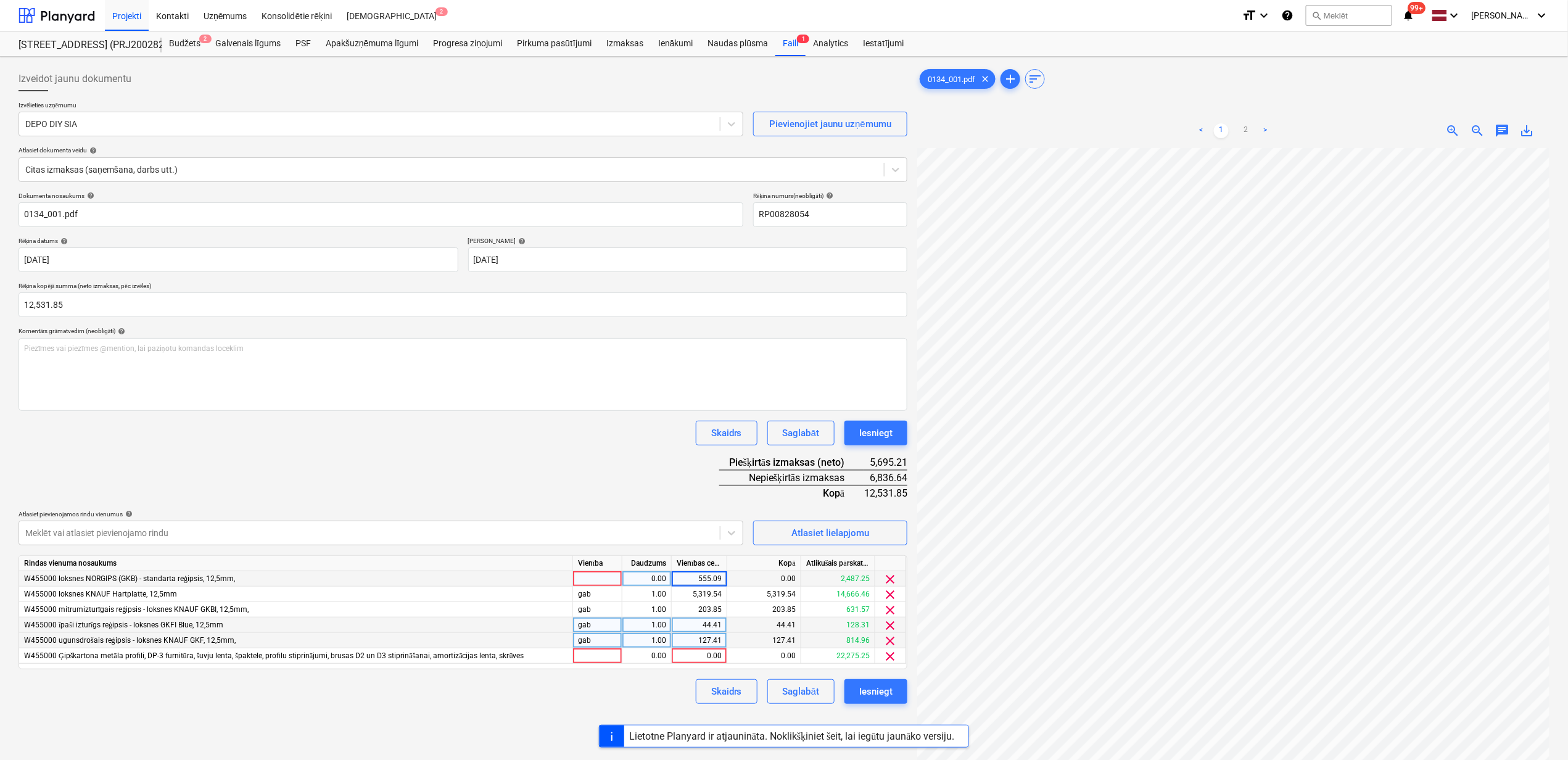
click at [571, 511] on div "Atlasiet pievienojamos rindu [DEMOGRAPHIC_DATA] help" at bounding box center [381, 514] width 725 height 8
click at [686, 649] on div "0.00" at bounding box center [699, 656] width 45 height 16
type input "6281.55"
click at [785, 637] on div "127.41" at bounding box center [764, 641] width 74 height 16
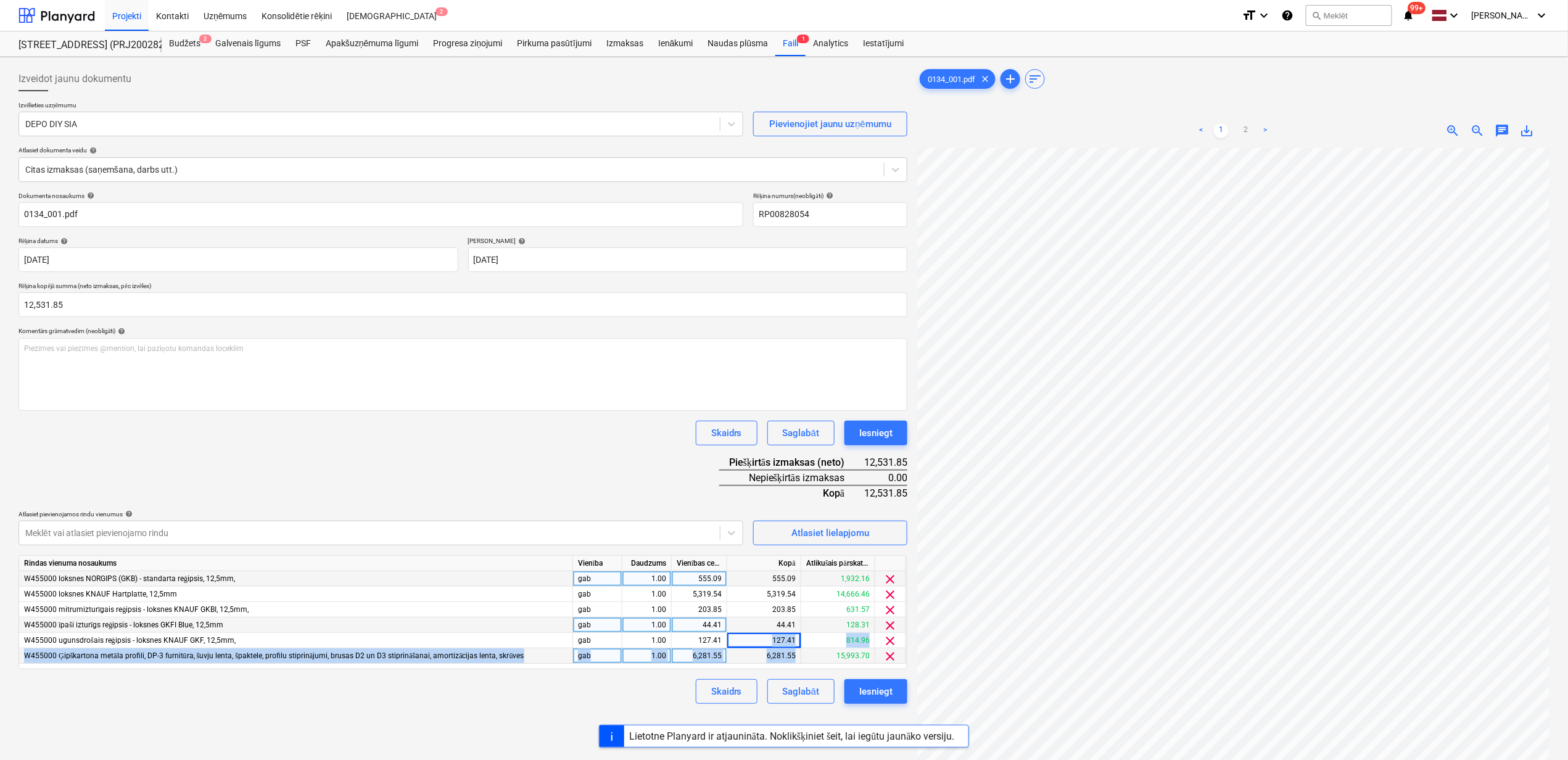
drag, startPoint x: 763, startPoint y: 641, endPoint x: 800, endPoint y: 648, distance: 37.7
click at [800, 648] on div "Rindas vienuma nosaukums Vienība Daudzums Vienības cena Kopā Atlikušais pārskat…" at bounding box center [463, 612] width 889 height 114
drag, startPoint x: 800, startPoint y: 648, endPoint x: 777, endPoint y: 637, distance: 25.5
click at [777, 637] on div "127.41" at bounding box center [764, 641] width 74 height 16
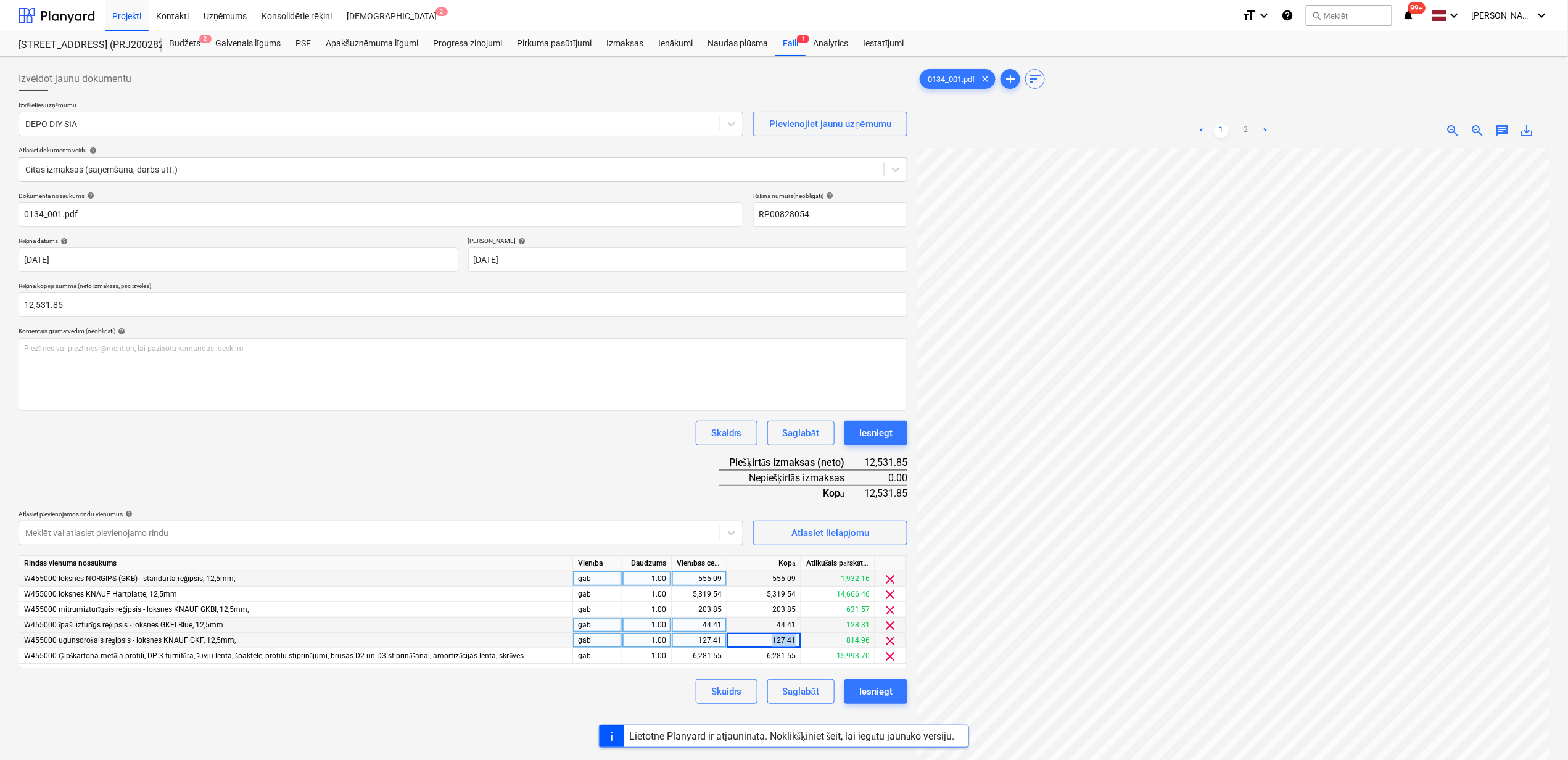
drag, startPoint x: 772, startPoint y: 638, endPoint x: 803, endPoint y: 640, distance: 31.1
click at [0, 0] on div "W455000 ugunsdrošais reģipsis - loksnes [PERSON_NAME] GKF, 12,5mm, gab 1.00 127…" at bounding box center [0, 0] width 0 height 0
drag, startPoint x: 803, startPoint y: 640, endPoint x: 701, endPoint y: 640, distance: 102.0
click at [701, 640] on div "127.41" at bounding box center [699, 641] width 45 height 16
type input "338.36"
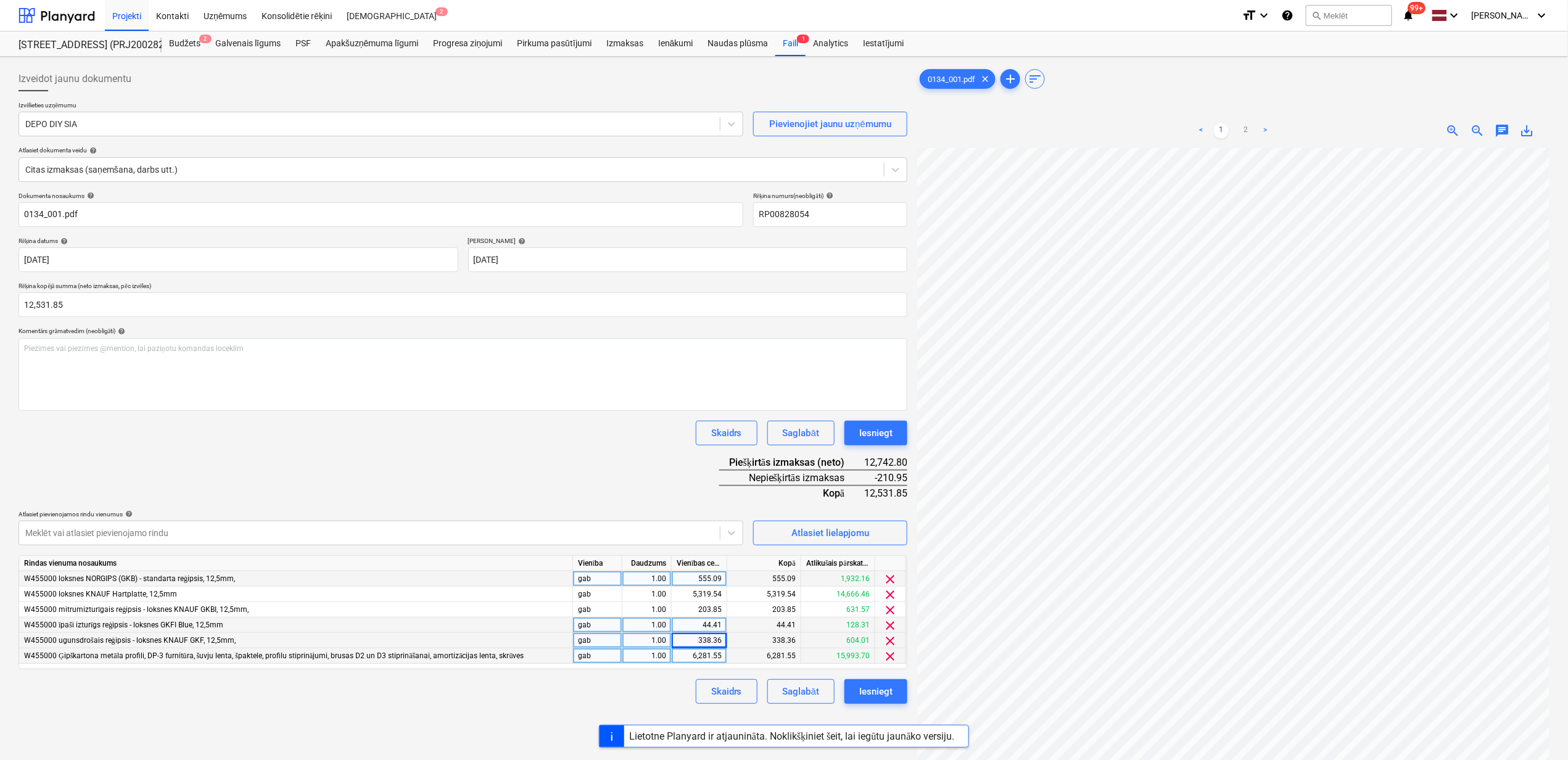
click at [696, 658] on div "6,281.55" at bounding box center [699, 656] width 45 height 16
drag, startPoint x: 546, startPoint y: 489, endPoint x: 538, endPoint y: 489, distance: 8.0
click at [545, 489] on div "Dokumenta nosaukums help 0134_001.pdf Rēķina numurs (neobligāti) help RP0082805…" at bounding box center [463, 448] width 889 height 512
click at [696, 654] on div "0.00" at bounding box center [699, 656] width 45 height 16
type input "6070.6"
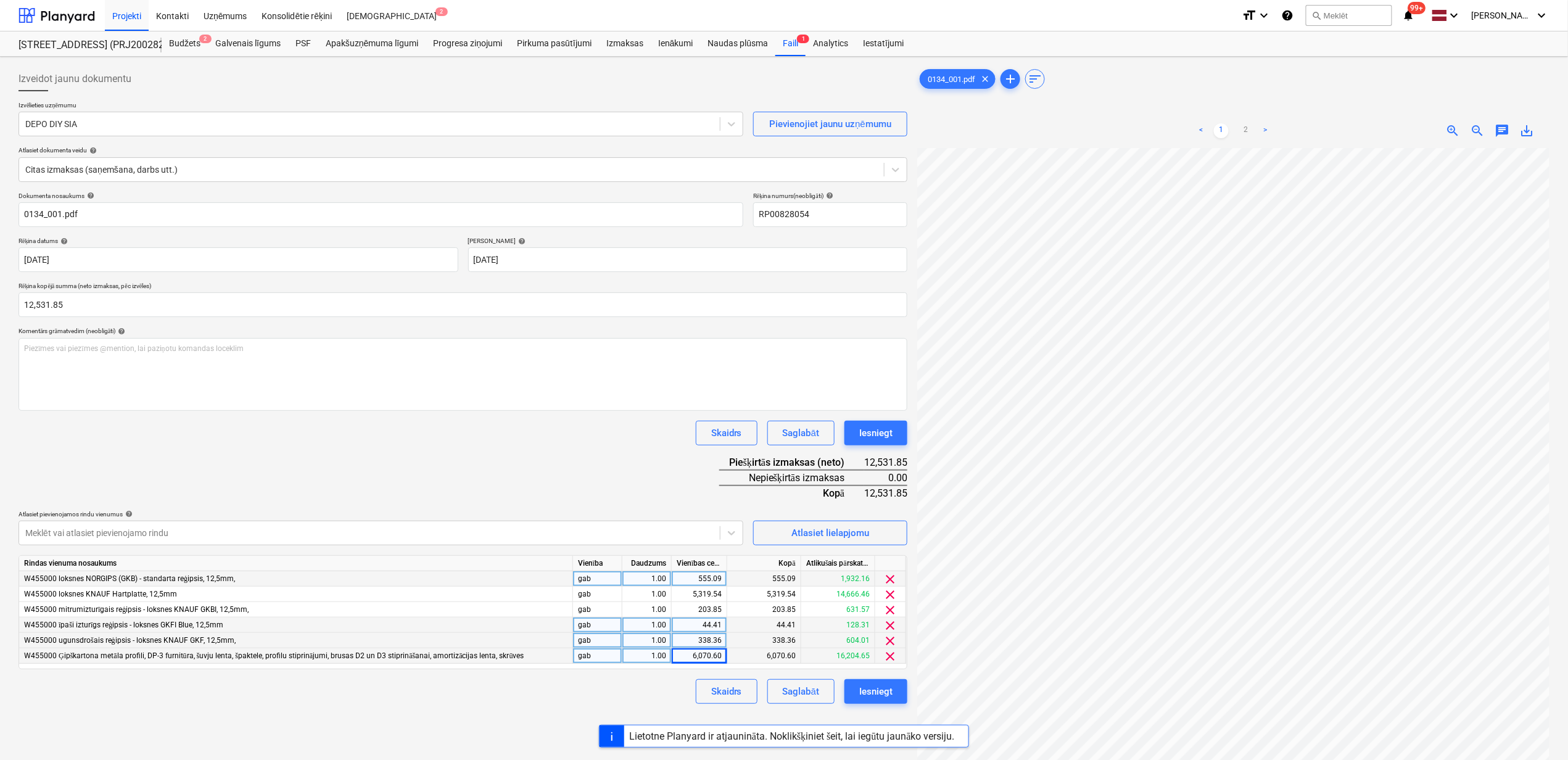
click at [522, 456] on div "Dokumenta nosaukums help 0134_001.pdf Rēķina numurs (neobligāti) help RP0082805…" at bounding box center [463, 448] width 889 height 512
click at [876, 694] on div "Iesniegt" at bounding box center [876, 691] width 34 height 16
